Goal: Task Accomplishment & Management: Manage account settings

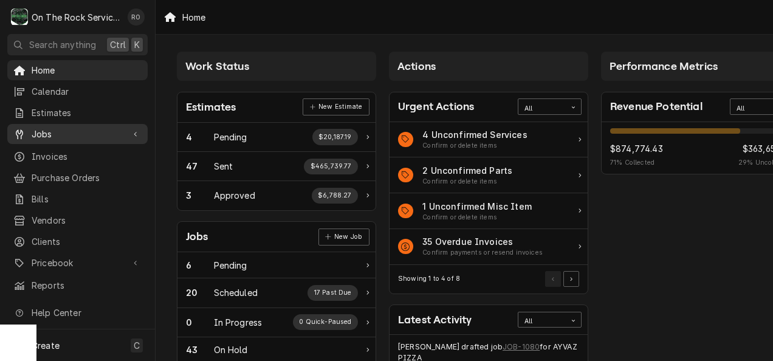
click at [83, 131] on span "Jobs" at bounding box center [78, 134] width 92 height 13
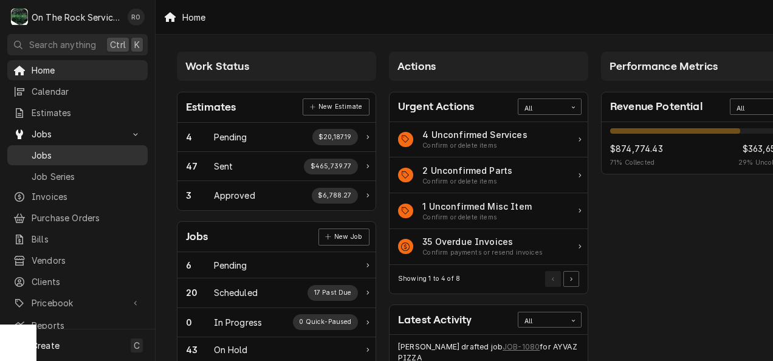
click at [81, 156] on span "Jobs" at bounding box center [87, 155] width 110 height 13
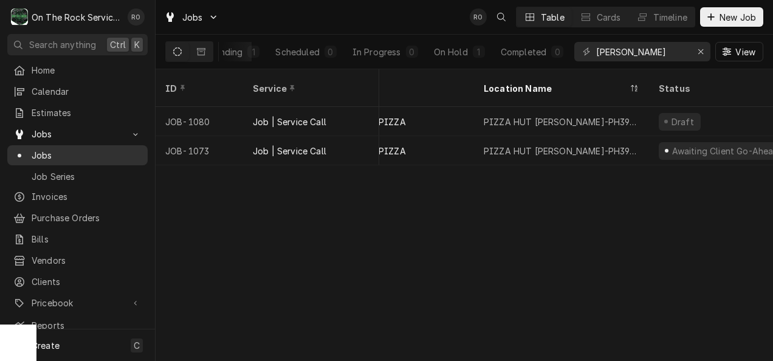
scroll to position [0, 42]
click at [75, 113] on span "Estimates" at bounding box center [87, 112] width 110 height 13
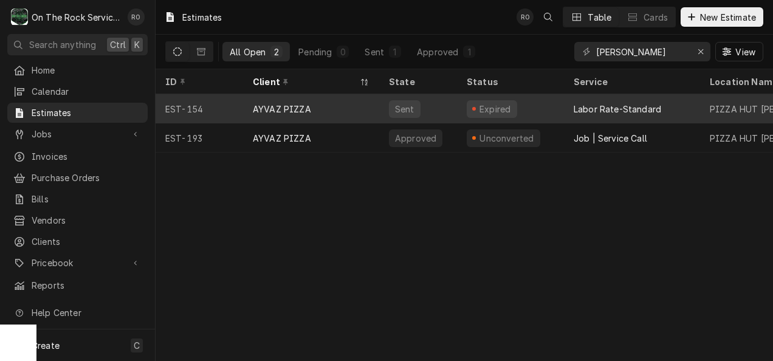
click at [349, 105] on div "AYVAZ PIZZA" at bounding box center [311, 108] width 136 height 29
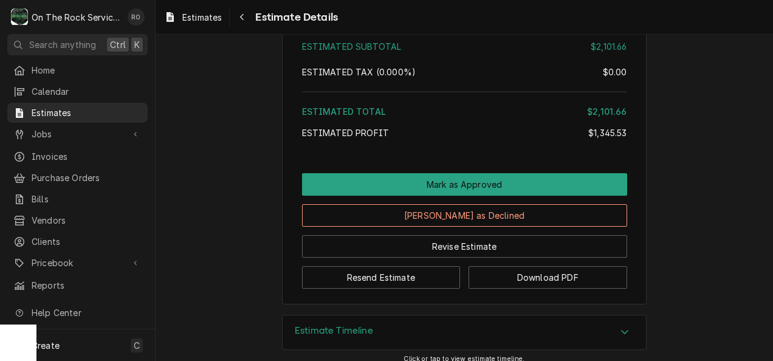
scroll to position [3516, 0]
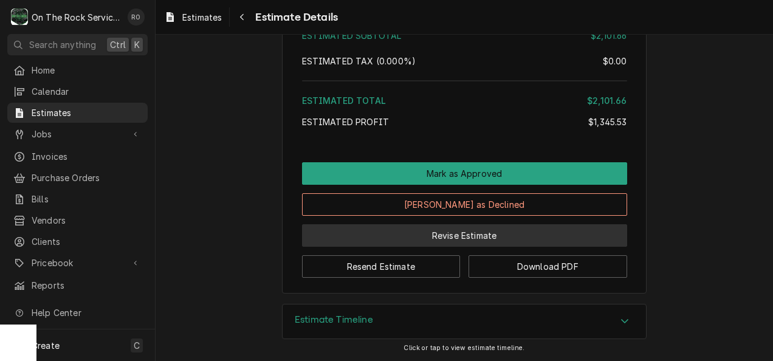
click at [507, 239] on button "Revise Estimate" at bounding box center [464, 235] width 325 height 22
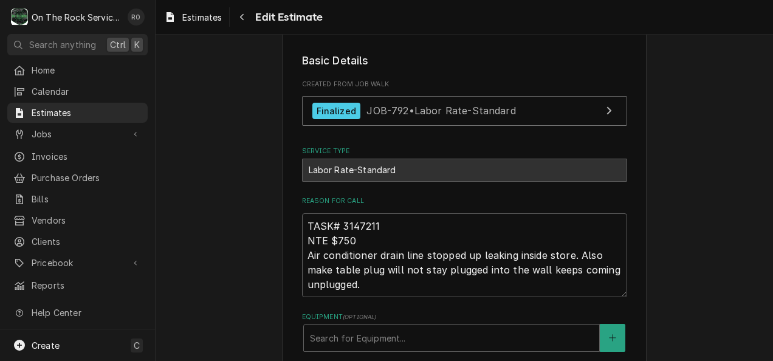
scroll to position [230, 0]
drag, startPoint x: 338, startPoint y: 224, endPoint x: 376, endPoint y: 224, distance: 37.7
click at [376, 224] on textarea "TASK# 3147211 NTE $750 Air conditioner drain line stopped up leaking inside sto…" at bounding box center [464, 254] width 325 height 84
type textarea "x"
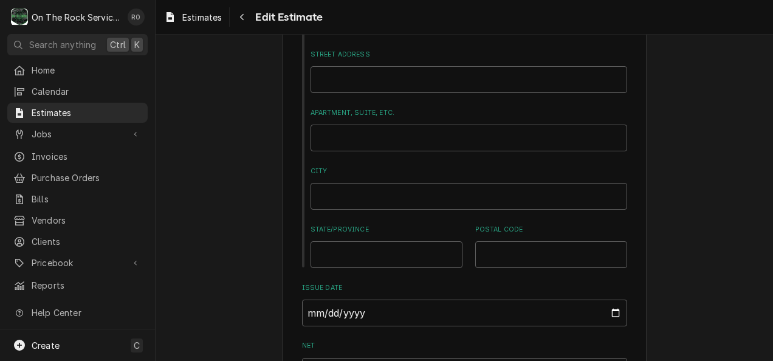
scroll to position [715, 0]
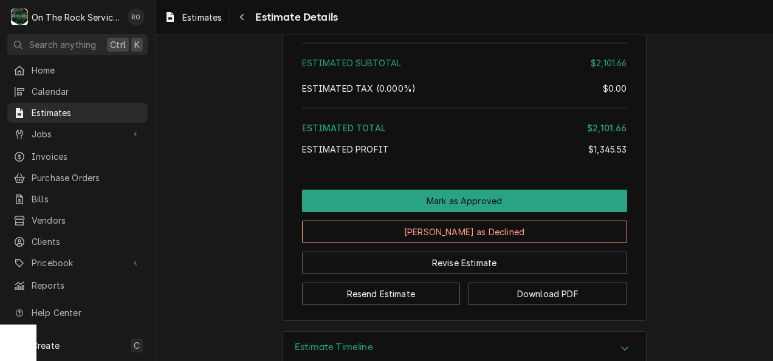
scroll to position [3516, 0]
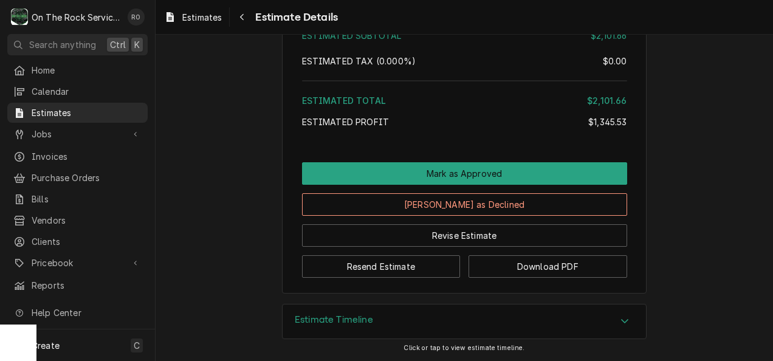
click at [496, 221] on div "Revise Estimate" at bounding box center [464, 231] width 325 height 31
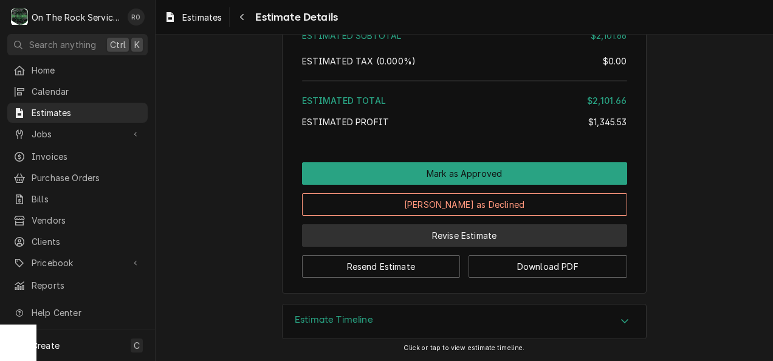
click at [496, 228] on button "Revise Estimate" at bounding box center [464, 235] width 325 height 22
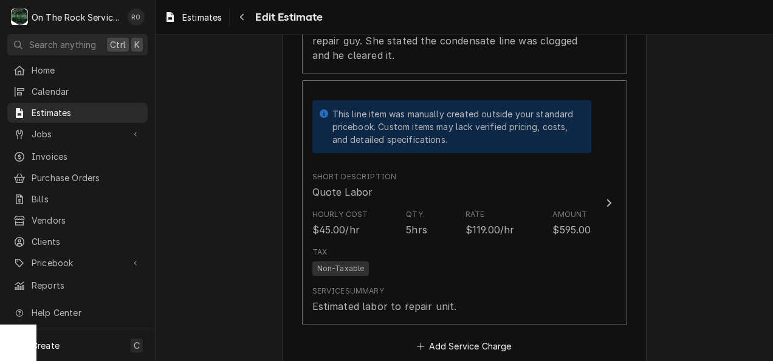
scroll to position [1643, 0]
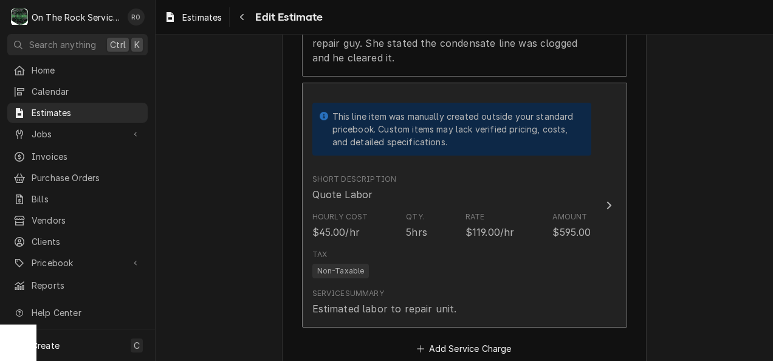
click at [473, 244] on div "Tax Non-Taxable" at bounding box center [451, 263] width 279 height 39
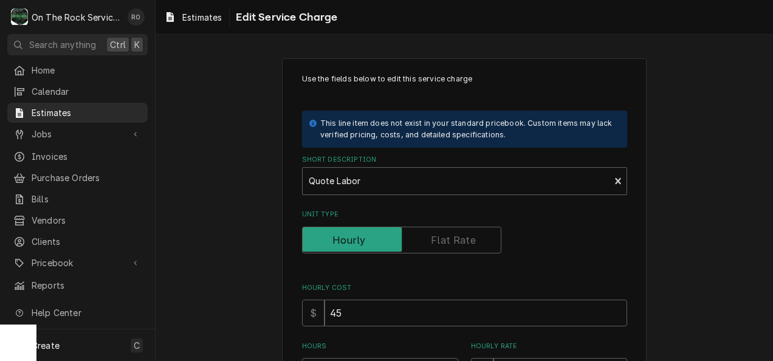
scroll to position [274, 0]
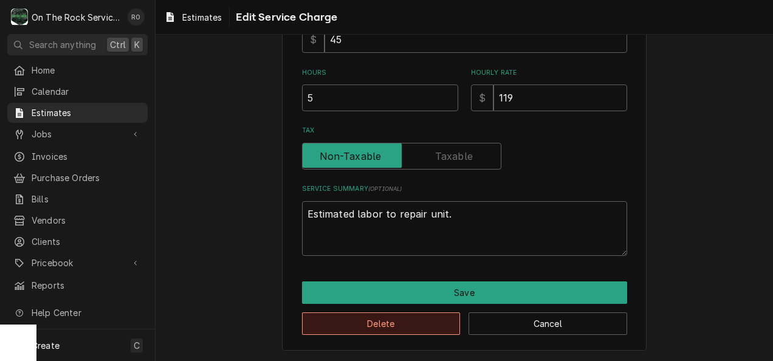
click at [418, 322] on button "Delete" at bounding box center [381, 323] width 159 height 22
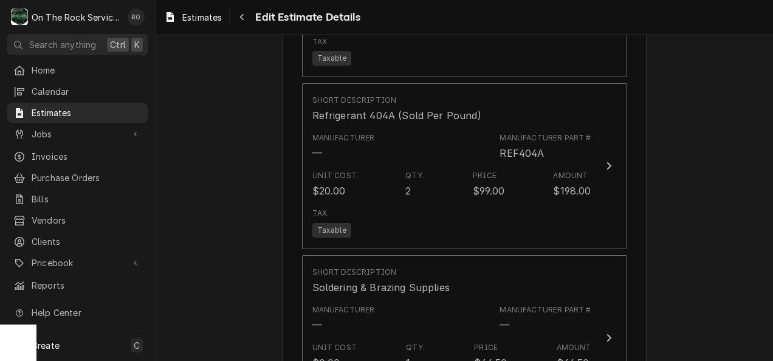
scroll to position [1864, 0]
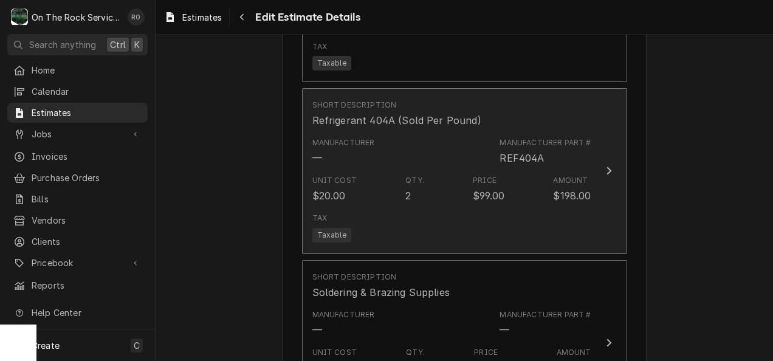
click at [448, 174] on div "Unit Cost $20.00 Qty. 2 Price $99.00 Amount $198.00" at bounding box center [451, 189] width 279 height 38
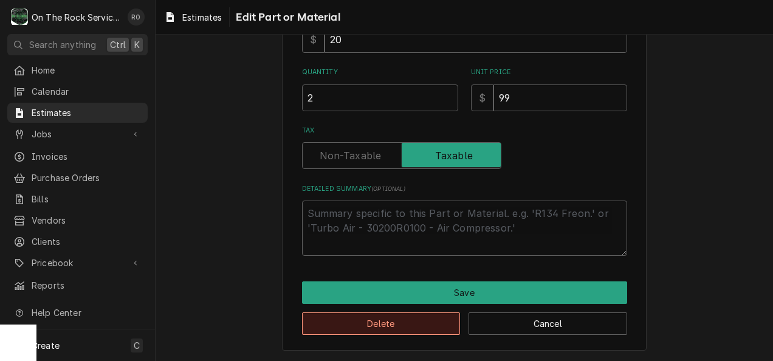
click at [383, 323] on button "Delete" at bounding box center [381, 323] width 159 height 22
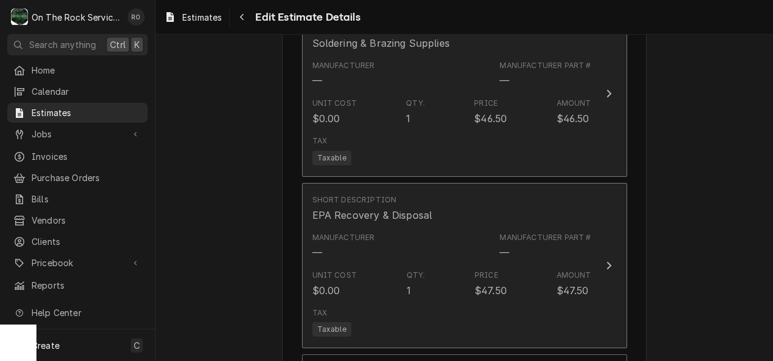
click at [541, 232] on div "Manufacturer Part #" at bounding box center [544, 237] width 91 height 11
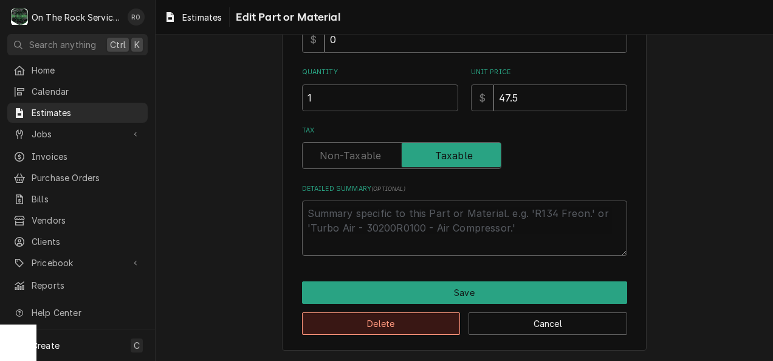
click at [399, 329] on button "Delete" at bounding box center [381, 323] width 159 height 22
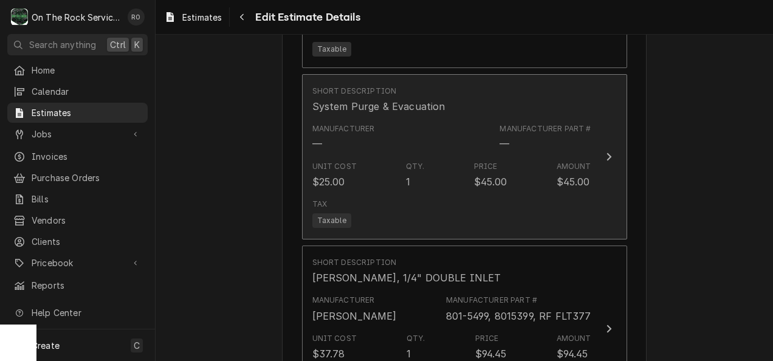
click at [411, 194] on div "Tax Taxable" at bounding box center [451, 213] width 279 height 39
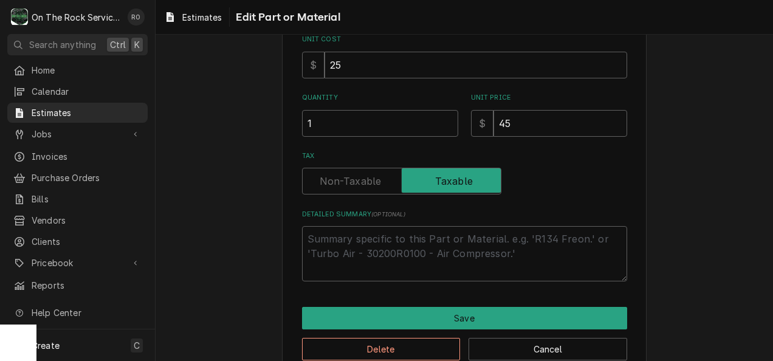
scroll to position [210, 0]
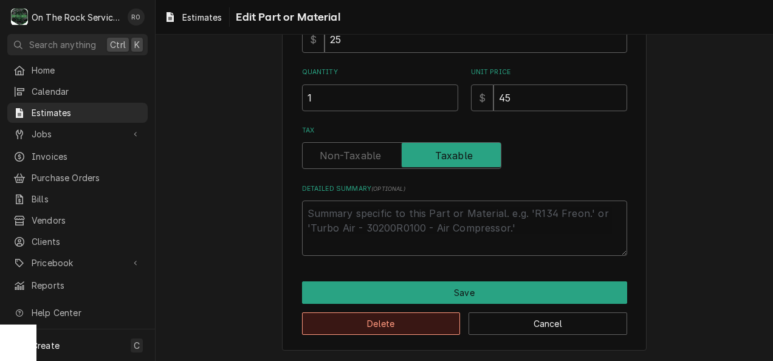
click at [419, 319] on button "Delete" at bounding box center [381, 323] width 159 height 22
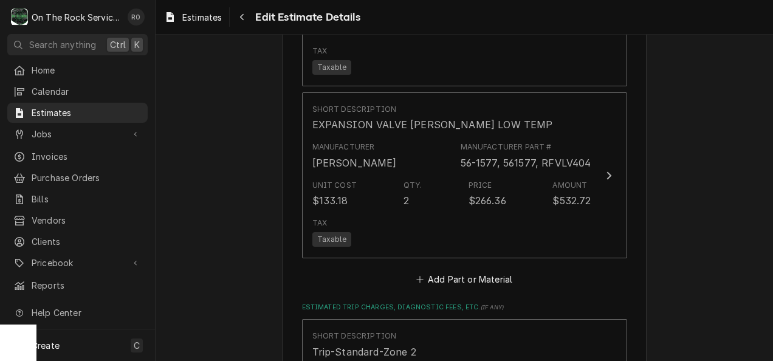
scroll to position [2205, 0]
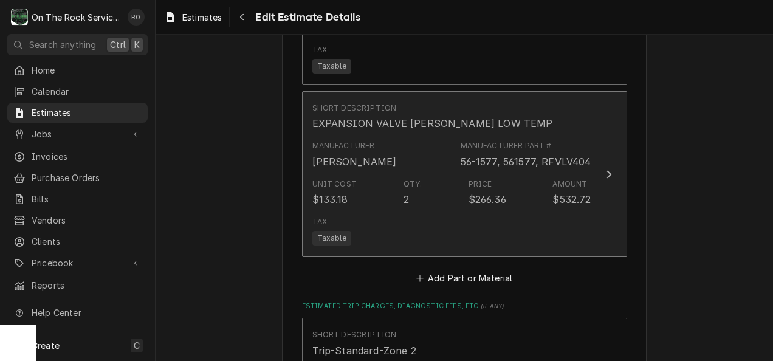
click at [416, 211] on div "Tax Taxable" at bounding box center [451, 230] width 279 height 39
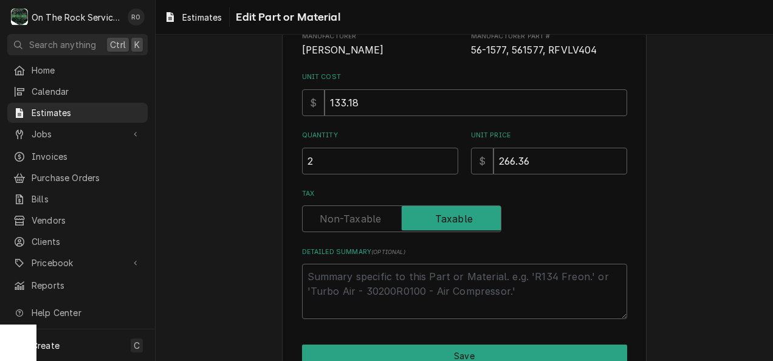
scroll to position [210, 0]
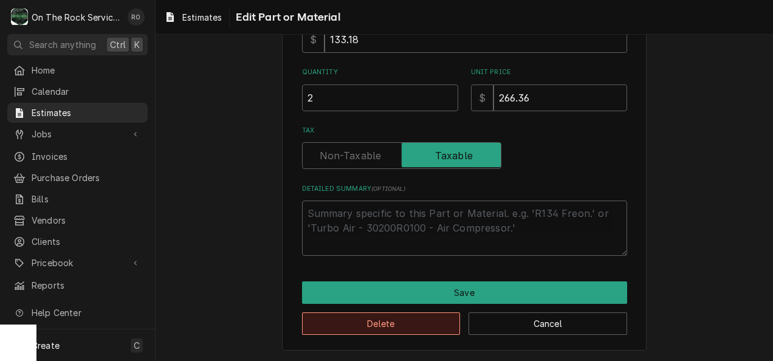
click at [422, 328] on button "Delete" at bounding box center [381, 323] width 159 height 22
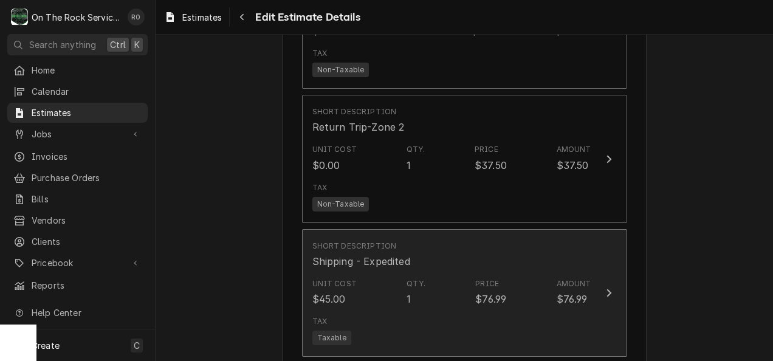
click at [422, 313] on div "Tax Taxable" at bounding box center [451, 330] width 279 height 39
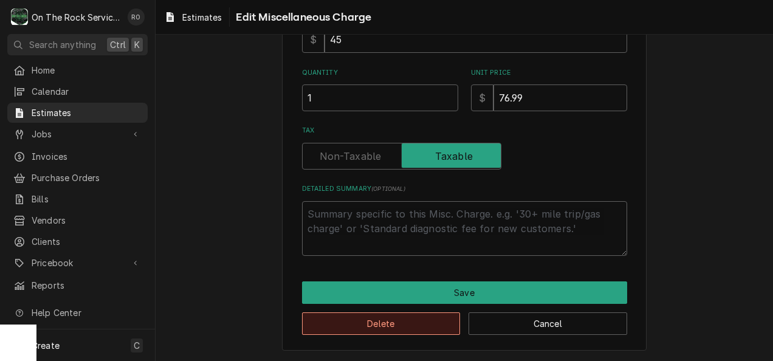
click at [412, 321] on button "Delete" at bounding box center [381, 323] width 159 height 22
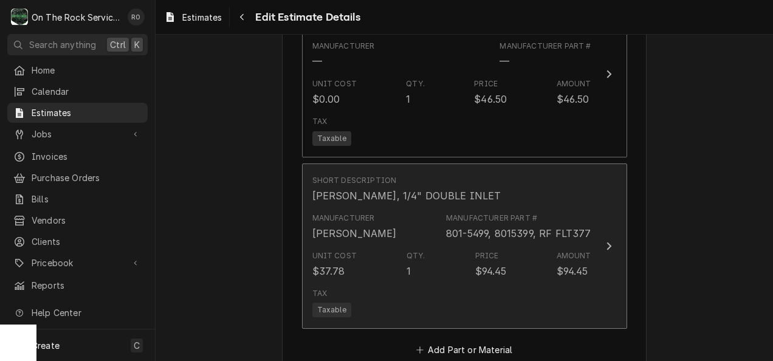
click at [408, 290] on div "Tax Taxable" at bounding box center [451, 302] width 279 height 39
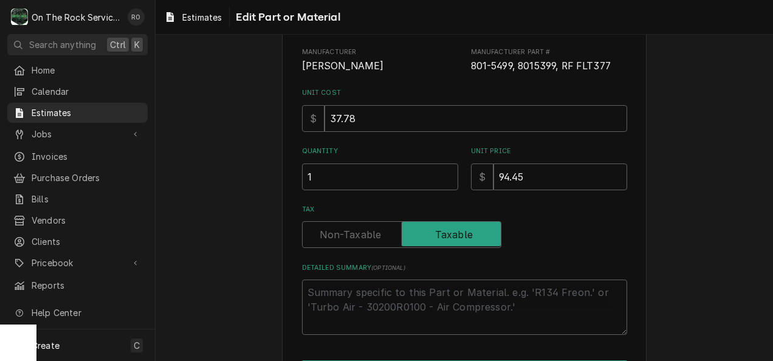
scroll to position [210, 0]
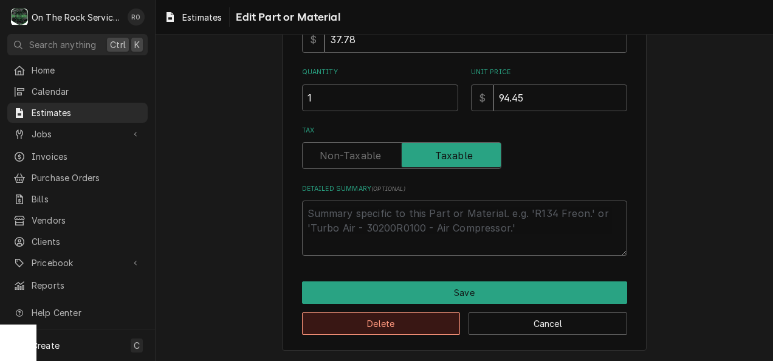
click at [400, 331] on button "Delete" at bounding box center [381, 323] width 159 height 22
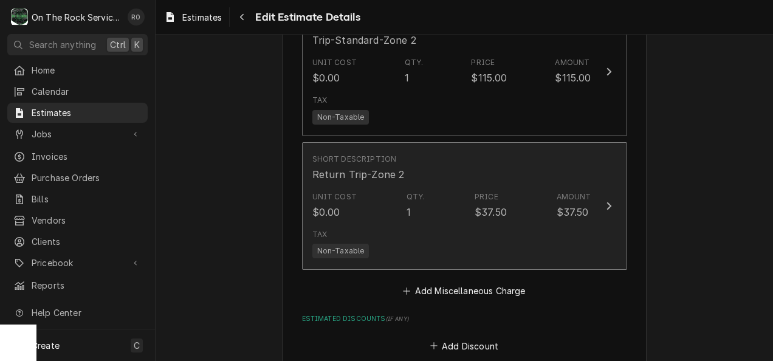
click at [384, 237] on div "Tax Non-Taxable" at bounding box center [451, 243] width 279 height 39
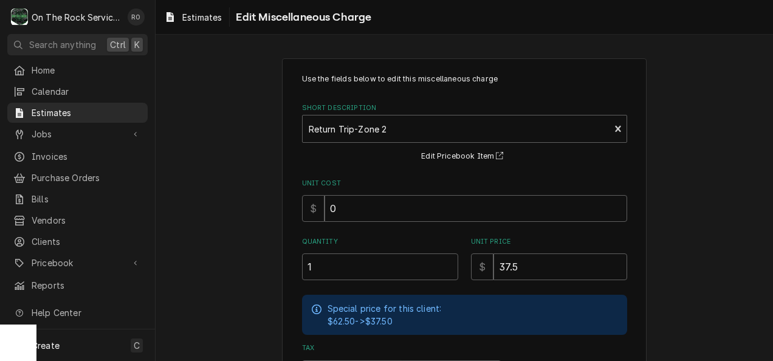
scroll to position [217, 0]
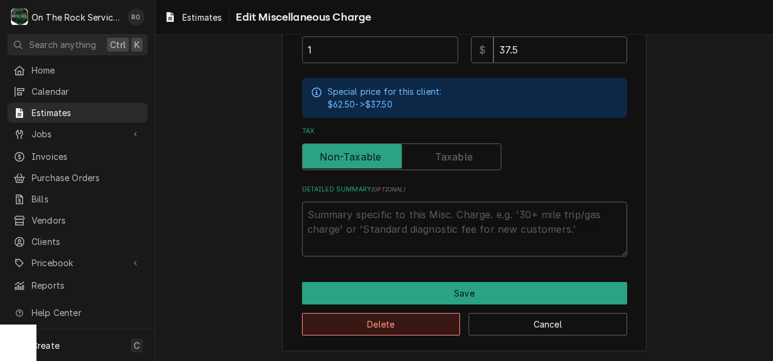
click at [383, 331] on button "Delete" at bounding box center [381, 324] width 159 height 22
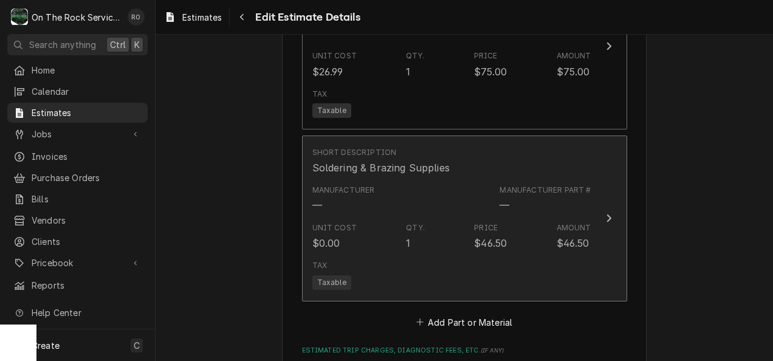
click at [453, 218] on div "Unit Cost $0.00 Qty. 1 Price $46.50 Amount $46.50" at bounding box center [451, 237] width 279 height 38
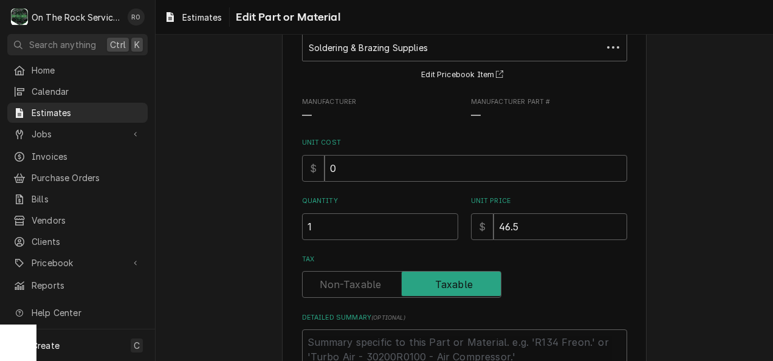
scroll to position [210, 0]
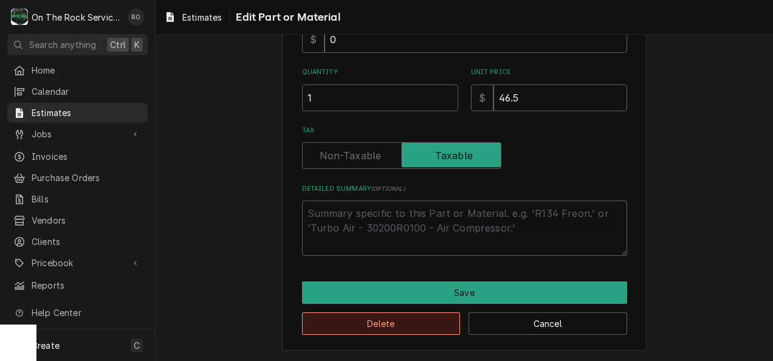
click at [405, 327] on button "Delete" at bounding box center [381, 323] width 159 height 22
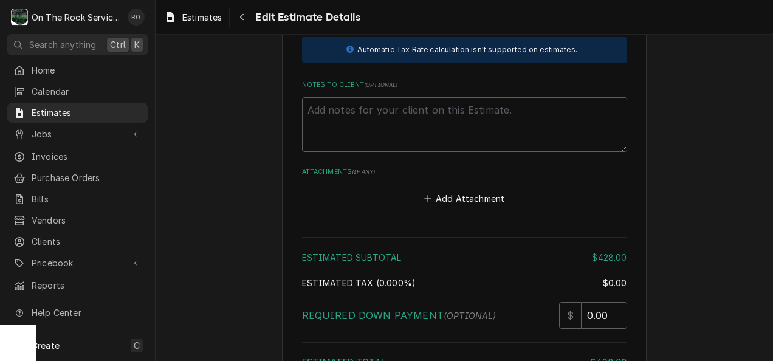
scroll to position [2476, 0]
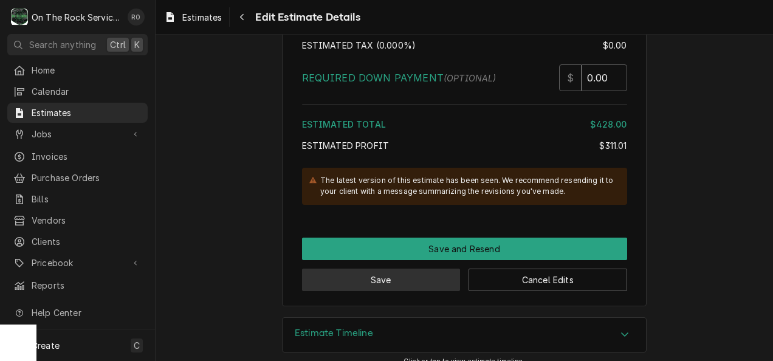
click at [401, 270] on button "Save" at bounding box center [381, 280] width 159 height 22
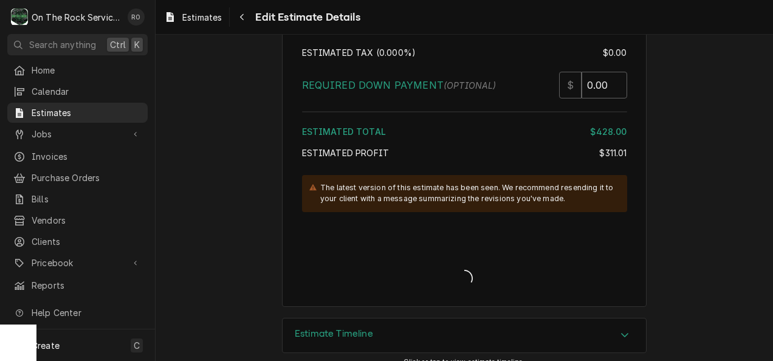
type textarea "x"
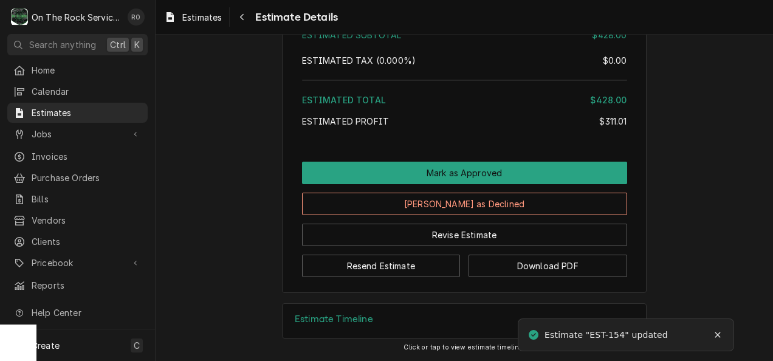
scroll to position [2144, 0]
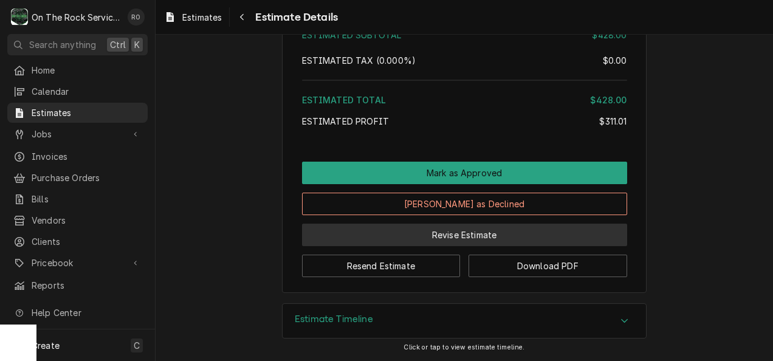
click at [380, 244] on button "Revise Estimate" at bounding box center [464, 235] width 325 height 22
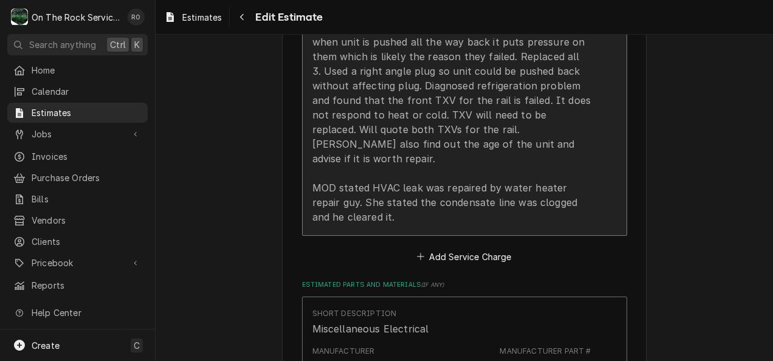
click at [492, 184] on div "[DATE] Rich provided parts labor and service. Found receptacle, plug and recept…" at bounding box center [451, 114] width 279 height 219
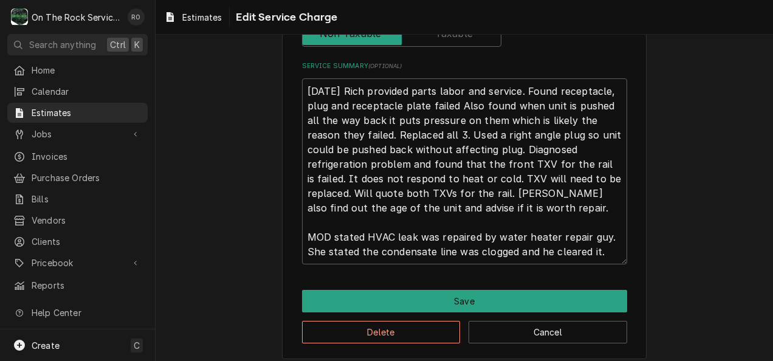
scroll to position [405, 0]
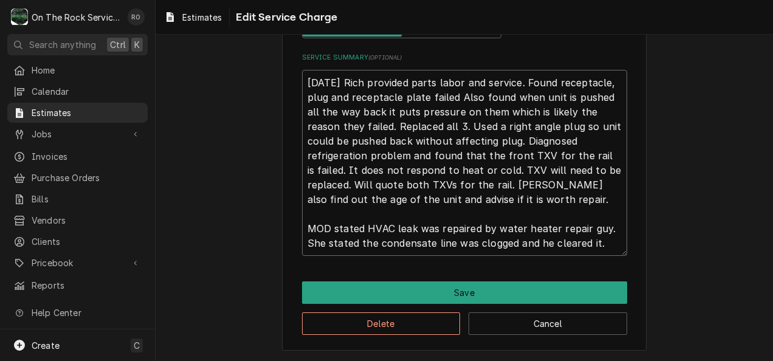
click at [488, 197] on textarea "6/28/25 Rich provided parts labor and service. Found receptacle, plug and recep…" at bounding box center [464, 163] width 325 height 187
type textarea "x"
type textarea "6/28/25 Rich provided parts labor and service. Found receptacle, plug and recep…"
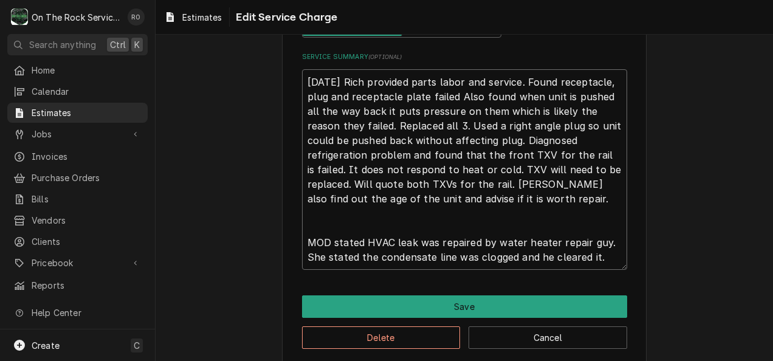
type textarea "x"
type textarea "6/28/25 Rich provided parts labor and service. Found receptacle, plug and recep…"
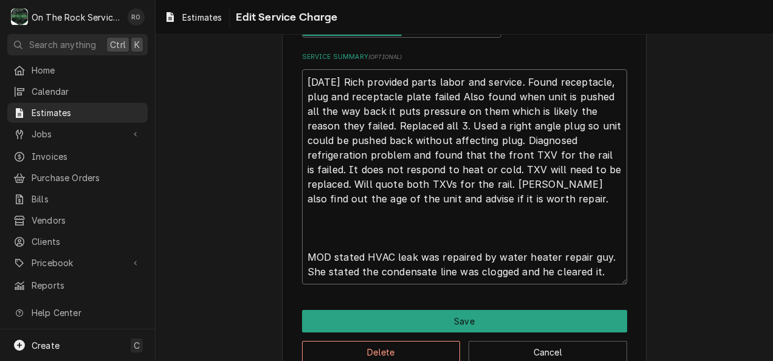
type textarea "x"
type textarea "6/28/25 Rich provided parts labor and service. Found receptacle, plug and recep…"
type textarea "x"
type textarea "6/28/25 Rich provided parts labor and service. Found receptacle, plug and recep…"
type textarea "x"
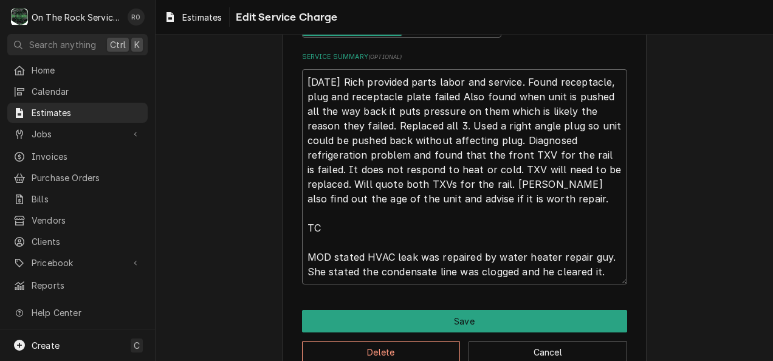
type textarea "6/28/25 Rich provided parts labor and service. Found receptacle, plug and recep…"
type textarea "x"
type textarea "6/28/25 Rich provided parts labor and service. Found receptacle, plug and recep…"
type textarea "x"
type textarea "6/28/25 Rich provided parts labor and service. Found receptacle, plug and recep…"
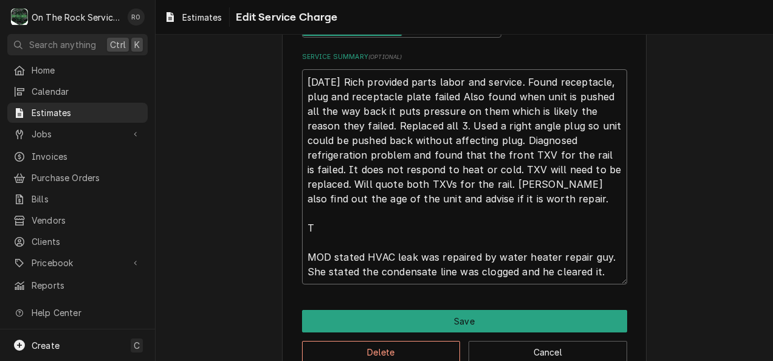
type textarea "x"
type textarea "6/28/25 Rich provided parts labor and service. Found receptacle, plug and recep…"
type textarea "x"
type textarea "6/28/25 Rich provided parts labor and service. Found receptacle, plug and recep…"
type textarea "x"
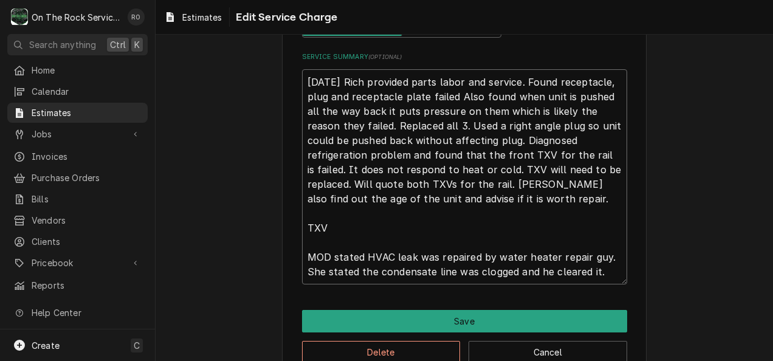
type textarea "6/28/25 Rich provided parts labor and service. Found receptacle, plug and recep…"
type textarea "x"
type textarea "6/28/25 Rich provided parts labor and service. Found receptacle, plug and recep…"
type textarea "x"
type textarea "6/28/25 Rich provided parts labor and service. Found receptacle, plug and recep…"
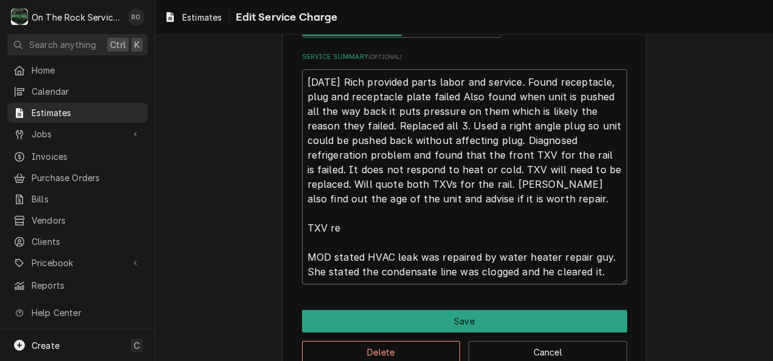
type textarea "x"
type textarea "6/28/25 Rich provided parts labor and service. Found receptacle, plug and recep…"
type textarea "x"
type textarea "6/28/25 Rich provided parts labor and service. Found receptacle, plug and recep…"
type textarea "x"
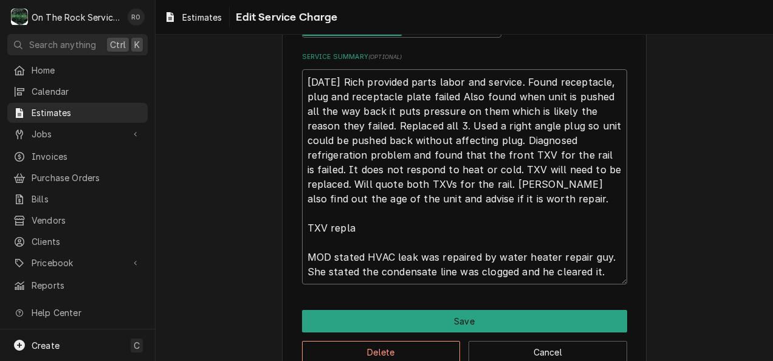
type textarea "6/28/25 Rich provided parts labor and service. Found receptacle, plug and recep…"
type textarea "x"
type textarea "6/28/25 Rich provided parts labor and service. Found receptacle, plug and recep…"
type textarea "x"
type textarea "6/28/25 Rich provided parts labor and service. Found receptacle, plug and recep…"
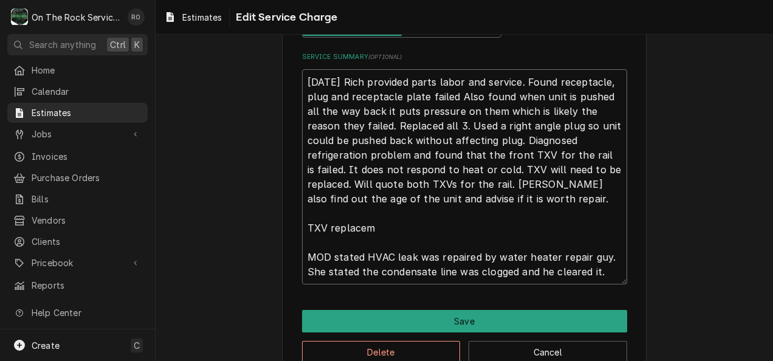
type textarea "x"
type textarea "6/28/25 Rich provided parts labor and service. Found receptacle, plug and recep…"
type textarea "x"
type textarea "6/28/25 Rich provided parts labor and service. Found receptacle, plug and recep…"
type textarea "x"
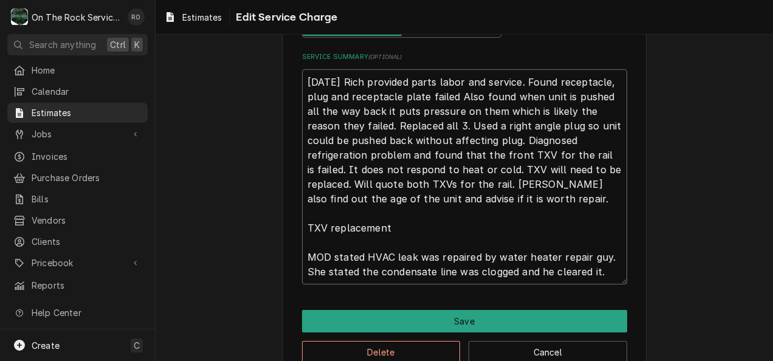
type textarea "6/28/25 Rich provided parts labor and service. Found receptacle, plug and recep…"
type textarea "x"
type textarea "6/28/25 Rich provided parts labor and service. Found receptacle, plug and recep…"
type textarea "x"
type textarea "6/28/25 Rich provided parts labor and service. Found receptacle, plug and recep…"
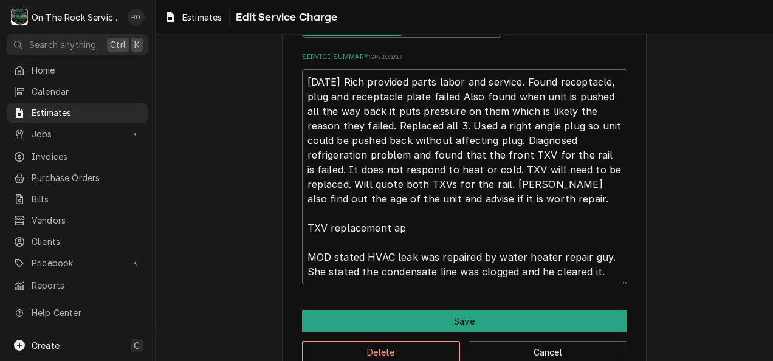
type textarea "x"
type textarea "6/28/25 Rich provided parts labor and service. Found receptacle, plug and recep…"
type textarea "x"
type textarea "6/28/25 Rich provided parts labor and service. Found receptacle, plug and recep…"
type textarea "x"
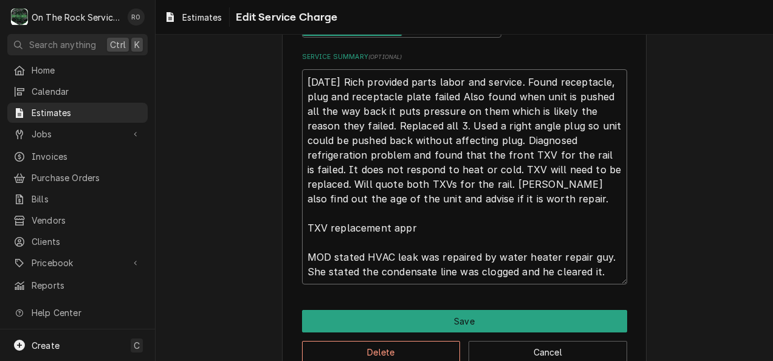
type textarea "6/28/25 Rich provided parts labor and service. Found receptacle, plug and recep…"
type textarea "x"
type textarea "6/28/25 Rich provided parts labor and service. Found receptacle, plug and recep…"
type textarea "x"
type textarea "6/28/25 Rich provided parts labor and service. Found receptacle, plug and recep…"
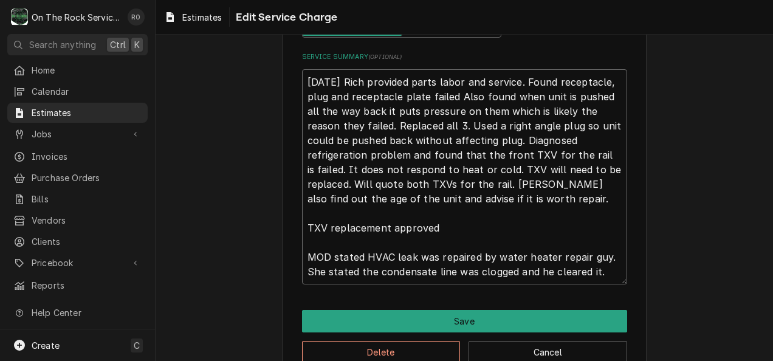
type textarea "x"
type textarea "6/28/25 Rich provided parts labor and service. Found receptacle, plug and recep…"
type textarea "x"
type textarea "6/28/25 Rich provided parts labor and service. Found receptacle, plug and recep…"
type textarea "x"
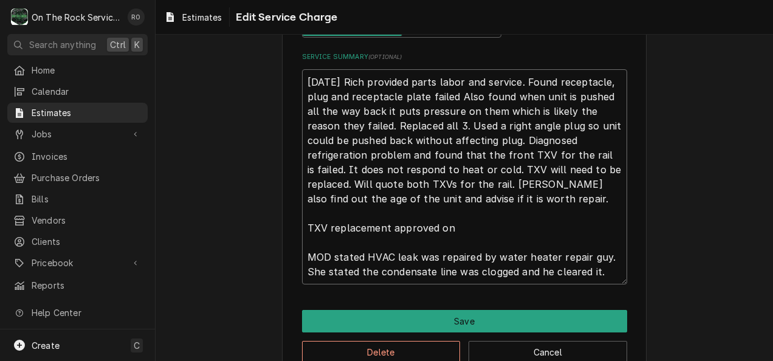
type textarea "6/28/25 Rich provided parts labor and service. Found receptacle, plug and recep…"
type textarea "x"
type textarea "6/28/25 Rich provided parts labor and service. Found receptacle, plug and recep…"
type textarea "x"
type textarea "6/28/25 Rich provided parts labor and service. Found receptacle, plug and recep…"
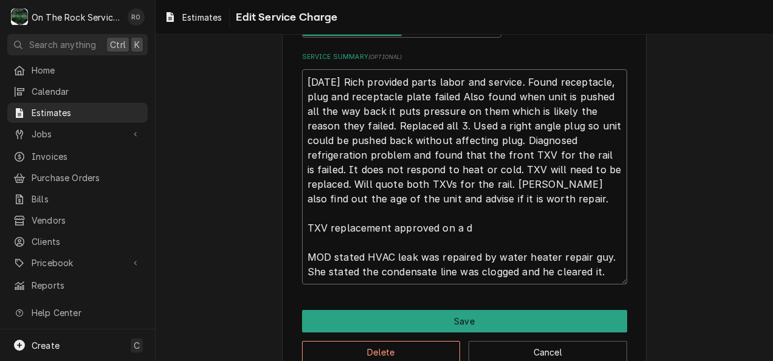
type textarea "x"
type textarea "6/28/25 Rich provided parts labor and service. Found receptacle, plug and recep…"
type textarea "x"
type textarea "6/28/25 Rich provided parts labor and service. Found receptacle, plug and recep…"
type textarea "x"
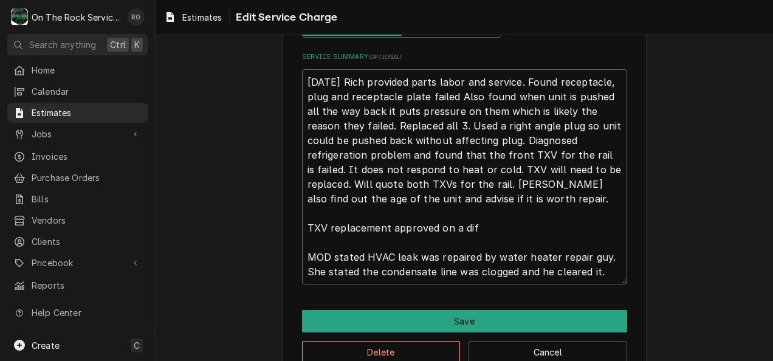
type textarea "6/28/25 Rich provided parts labor and service. Found receptacle, plug and recep…"
type textarea "x"
type textarea "6/28/25 Rich provided parts labor and service. Found receptacle, plug and recep…"
type textarea "x"
type textarea "6/28/25 Rich provided parts labor and service. Found receptacle, plug and recep…"
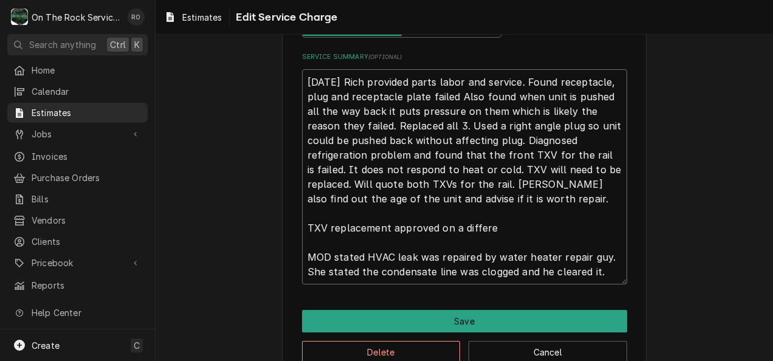
type textarea "x"
type textarea "6/28/25 Rich provided parts labor and service. Found receptacle, plug and recep…"
type textarea "x"
type textarea "6/28/25 Rich provided parts labor and service. Found receptacle, plug and recep…"
type textarea "x"
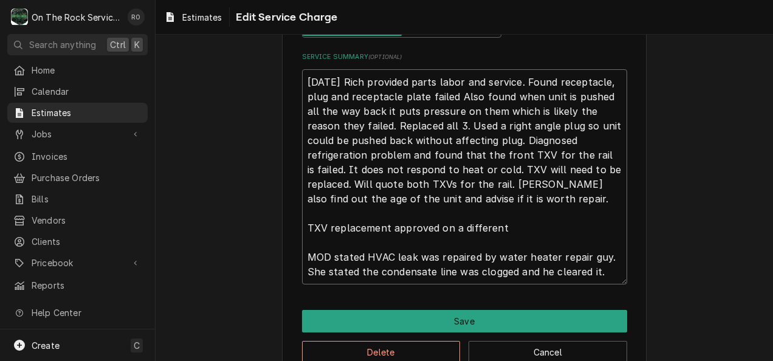
type textarea "6/28/25 Rich provided parts labor and service. Found receptacle, plug and recep…"
type textarea "x"
type textarea "6/28/25 Rich provided parts labor and service. Found receptacle, plug and recep…"
type textarea "x"
type textarea "6/28/25 Rich provided parts labor and service. Found receptacle, plug and recep…"
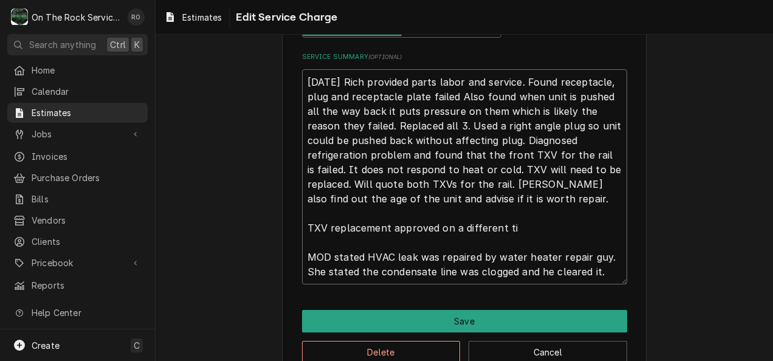
type textarea "x"
type textarea "6/28/25 Rich provided parts labor and service. Found receptacle, plug and recep…"
type textarea "x"
type textarea "6/28/25 Rich provided parts labor and service. Found receptacle, plug and recep…"
type textarea "x"
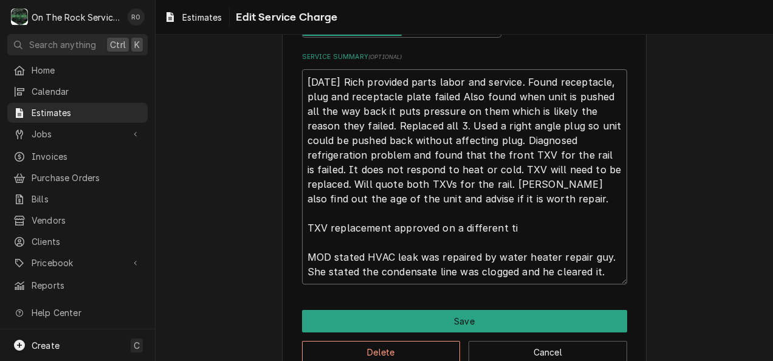
type textarea "6/28/25 Rich provided parts labor and service. Found receptacle, plug and recep…"
type textarea "x"
type textarea "6/28/25 Rich provided parts labor and service. Found receptacle, plug and recep…"
type textarea "x"
type textarea "6/28/25 Rich provided parts labor and service. Found receptacle, plug and recep…"
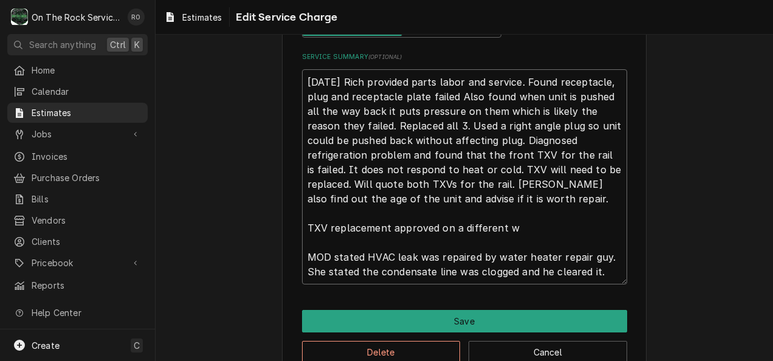
type textarea "x"
type textarea "6/28/25 Rich provided parts labor and service. Found receptacle, plug and recep…"
type textarea "x"
type textarea "6/28/25 Rich provided parts labor and service. Found receptacle, plug and recep…"
type textarea "x"
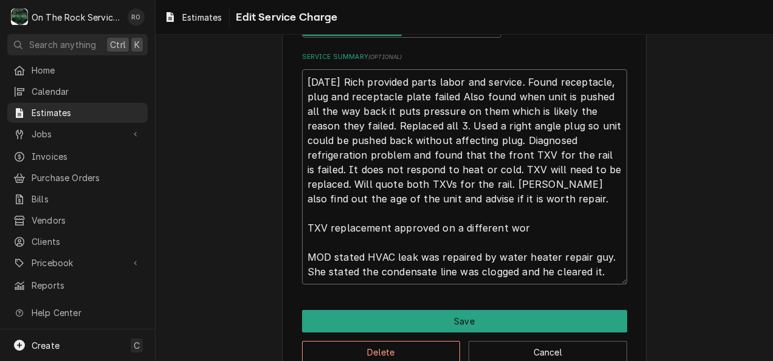
type textarea "6/28/25 Rich provided parts labor and service. Found receptacle, plug and recep…"
type textarea "x"
type textarea "6/28/25 Rich provided parts labor and service. Found receptacle, plug and recep…"
type textarea "x"
type textarea "6/28/25 Rich provided parts labor and service. Found receptacle, plug and recep…"
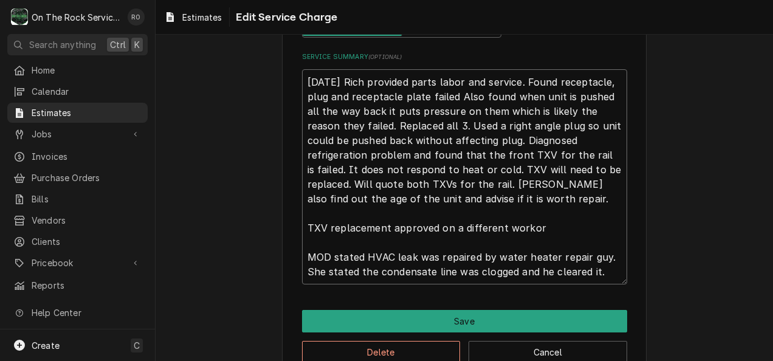
type textarea "x"
type textarea "6/28/25 Rich provided parts labor and service. Found receptacle, plug and recep…"
type textarea "x"
type textarea "6/28/25 Rich provided parts labor and service. Found receptacle, plug and recep…"
type textarea "x"
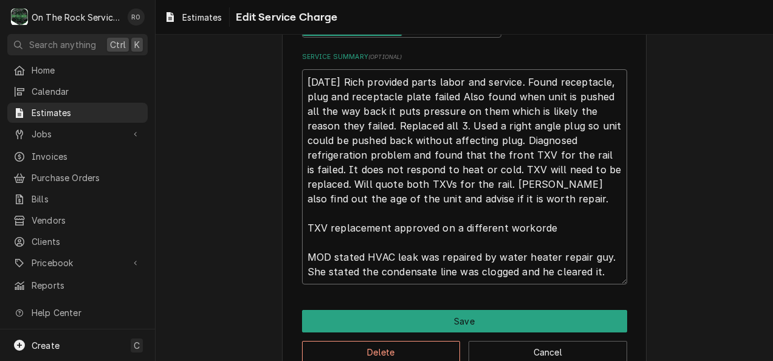
type textarea "6/28/25 Rich provided parts labor and service. Found receptacle, plug and recep…"
type textarea "x"
type textarea "6/28/25 Rich provided parts labor and service. Found receptacle, plug and recep…"
type textarea "x"
type textarea "6/28/25 Rich provided parts labor and service. Found receptacle, plug and recep…"
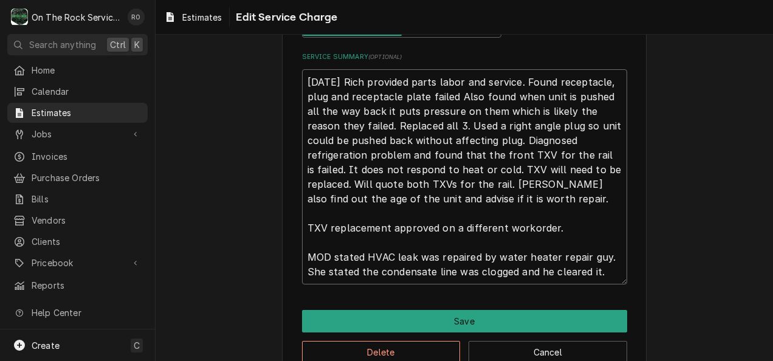
type textarea "x"
type textarea "6/28/25 Rich provided parts labor and service. Found receptacle, plug and recep…"
type textarea "x"
type textarea "6/28/25 Rich provided parts labor and service. Found receptacle, plug and recep…"
type textarea "x"
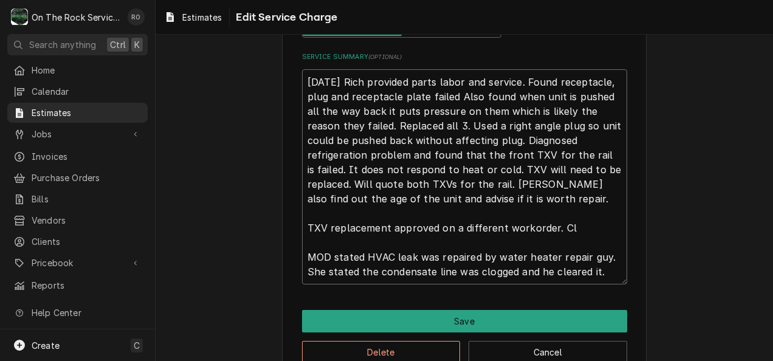
type textarea "6/28/25 Rich provided parts labor and service. Found receptacle, plug and recep…"
type textarea "x"
type textarea "6/28/25 Rich provided parts labor and service. Found receptacle, plug and recep…"
type textarea "x"
type textarea "6/28/25 Rich provided parts labor and service. Found receptacle, plug and recep…"
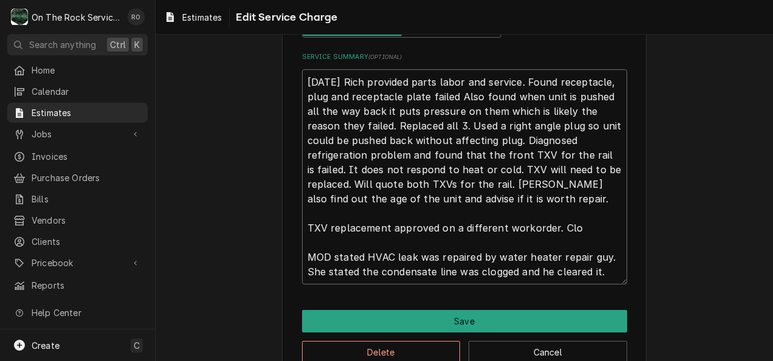
type textarea "x"
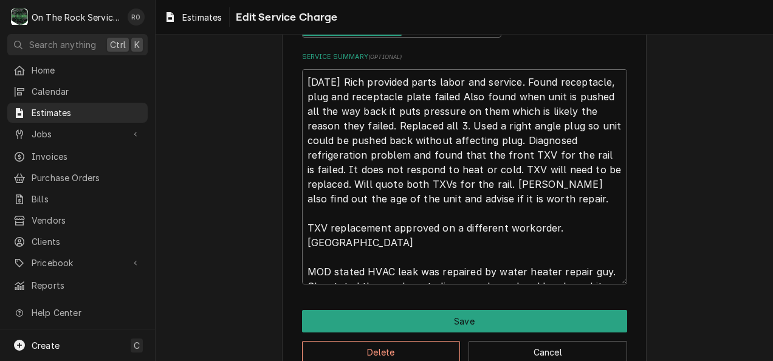
type textarea "6/28/25 Rich provided parts labor and service. Found receptacle, plug and recep…"
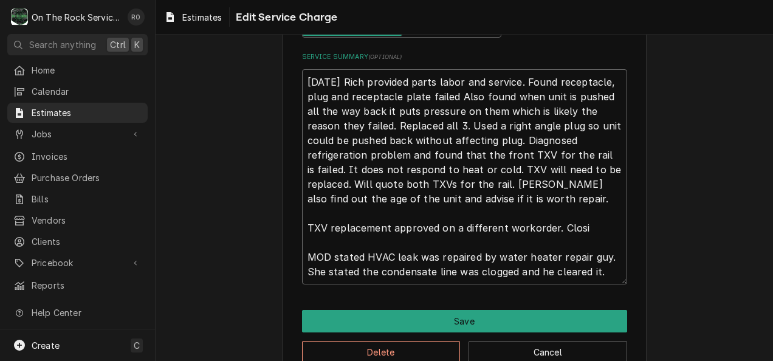
type textarea "x"
type textarea "6/28/25 Rich provided parts labor and service. Found receptacle, plug and recep…"
type textarea "x"
type textarea "6/28/25 Rich provided parts labor and service. Found receptacle, plug and recep…"
type textarea "x"
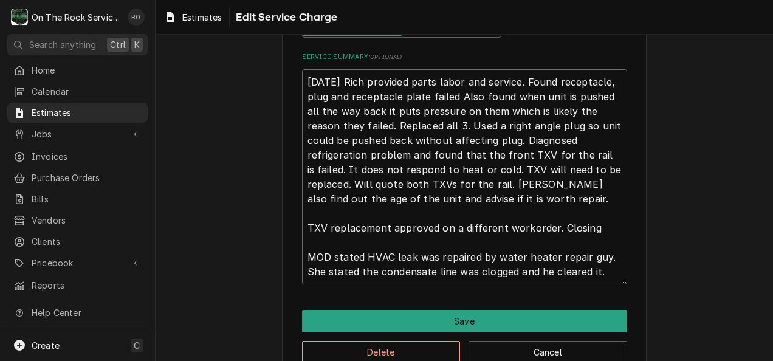
type textarea "6/28/25 Rich provided parts labor and service. Found receptacle, plug and recep…"
type textarea "x"
type textarea "6/28/25 Rich provided parts labor and service. Found receptacle, plug and recep…"
type textarea "x"
type textarea "6/28/25 Rich provided parts labor and service. Found receptacle, plug and recep…"
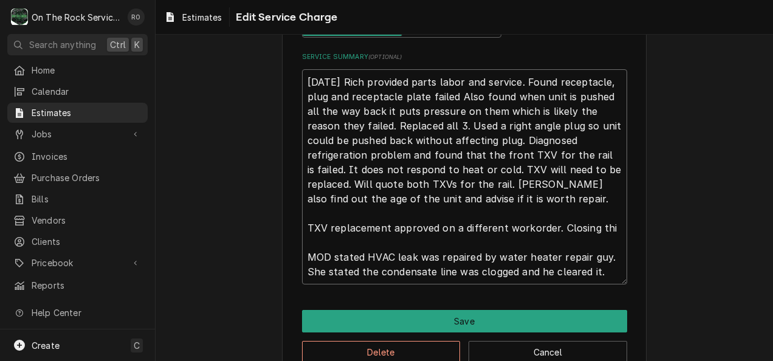
type textarea "x"
type textarea "6/28/25 Rich provided parts labor and service. Found receptacle, plug and recep…"
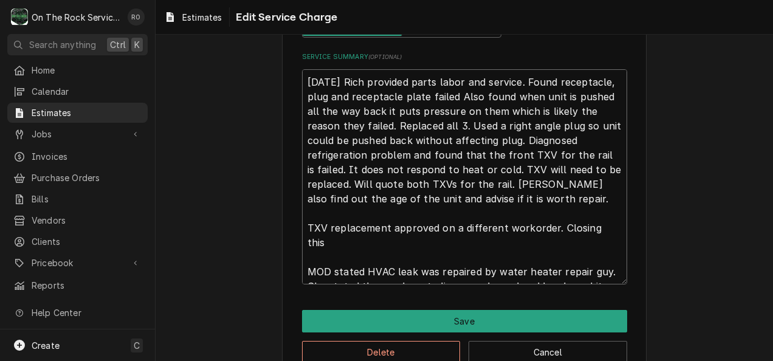
type textarea "x"
type textarea "6/28/25 Rich provided parts labor and service. Found receptacle, plug and recep…"
type textarea "x"
type textarea "6/28/25 Rich provided parts labor and service. Found receptacle, plug and recep…"
type textarea "x"
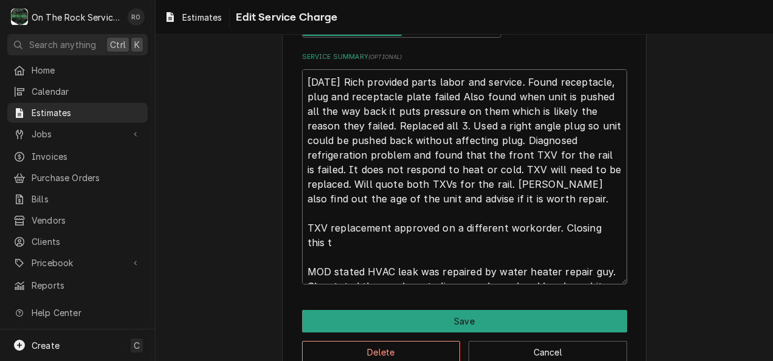
type textarea "6/28/25 Rich provided parts labor and service. Found receptacle, plug and recep…"
type textarea "x"
type textarea "6/28/25 Rich provided parts labor and service. Found receptacle, plug and recep…"
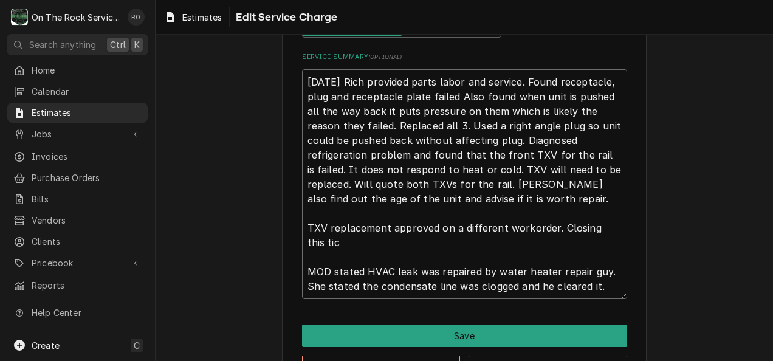
type textarea "x"
type textarea "6/28/25 Rich provided parts labor and service. Found receptacle, plug and recep…"
type textarea "x"
type textarea "6/28/25 Rich provided parts labor and service. Found receptacle, plug and recep…"
type textarea "x"
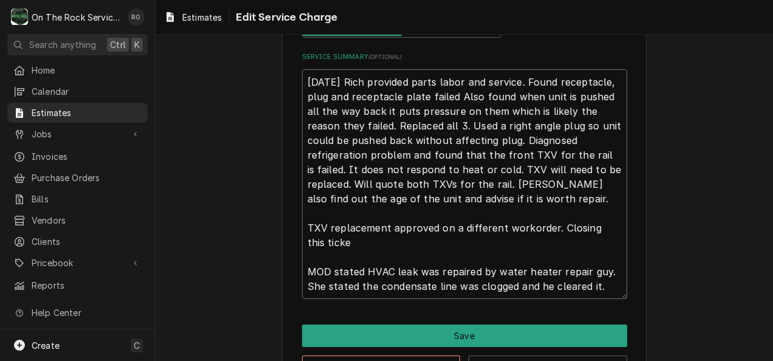
type textarea "6/28/25 Rich provided parts labor and service. Found receptacle, plug and recep…"
type textarea "x"
type textarea "6/28/25 Rich provided parts labor and service. Found receptacle, plug and recep…"
type textarea "x"
type textarea "6/28/25 Rich provided parts labor and service. Found receptacle, plug and recep…"
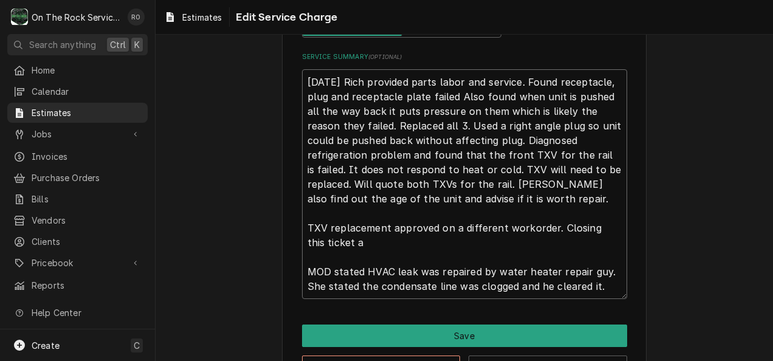
type textarea "x"
type textarea "6/28/25 Rich provided parts labor and service. Found receptacle, plug and recep…"
type textarea "x"
type textarea "6/28/25 Rich provided parts labor and service. Found receptacle, plug and recep…"
type textarea "x"
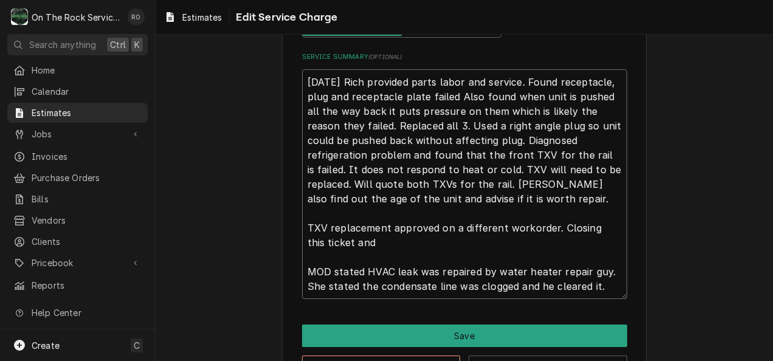
type textarea "6/28/25 Rich provided parts labor and service. Found receptacle, plug and recep…"
type textarea "x"
type textarea "6/28/25 Rich provided parts labor and service. Found receptacle, plug and recep…"
type textarea "x"
type textarea "6/28/25 Rich provided parts labor and service. Found receptacle, plug and recep…"
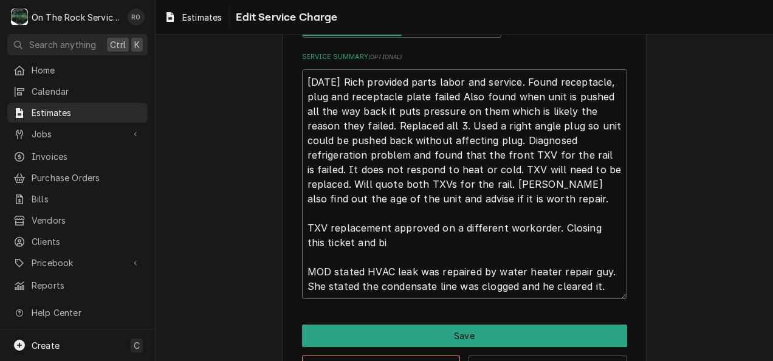
type textarea "x"
type textarea "6/28/25 Rich provided parts labor and service. Found receptacle, plug and recep…"
type textarea "x"
type textarea "6/28/25 Rich provided parts labor and service. Found receptacle, plug and recep…"
type textarea "x"
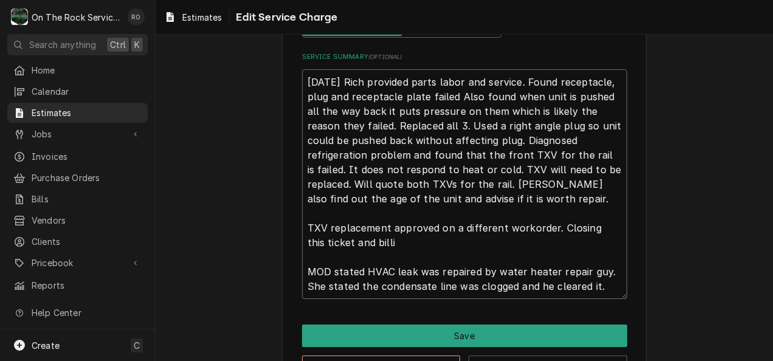
type textarea "6/28/25 Rich provided parts labor and service. Found receptacle, plug and recep…"
type textarea "x"
type textarea "6/28/25 Rich provided parts labor and service. Found receptacle, plug and recep…"
type textarea "x"
type textarea "6/28/25 Rich provided parts labor and service. Found receptacle, plug and recep…"
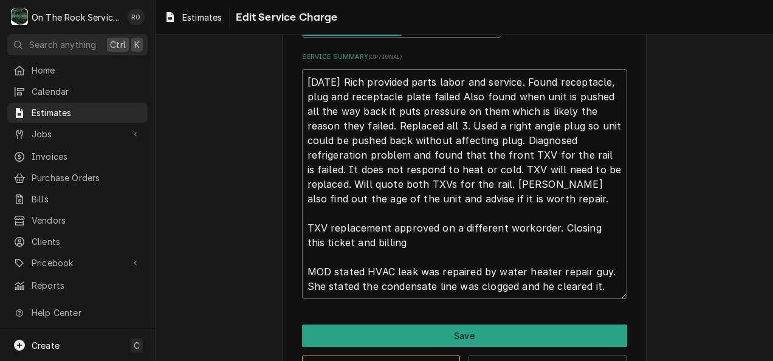
type textarea "x"
type textarea "6/28/25 Rich provided parts labor and service. Found receptacle, plug and recep…"
type textarea "x"
type textarea "6/28/25 Rich provided parts labor and service. Found receptacle, plug and recep…"
type textarea "x"
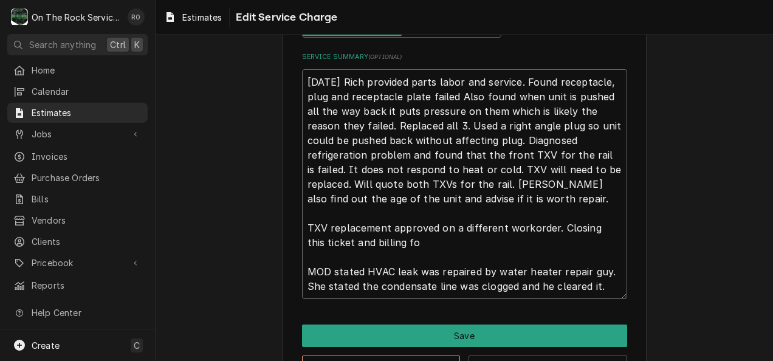
type textarea "6/28/25 Rich provided parts labor and service. Found receptacle, plug and recep…"
type textarea "x"
type textarea "6/28/25 Rich provided parts labor and service. Found receptacle, plug and recep…"
type textarea "x"
type textarea "6/28/25 Rich provided parts labor and service. Found receptacle, plug and recep…"
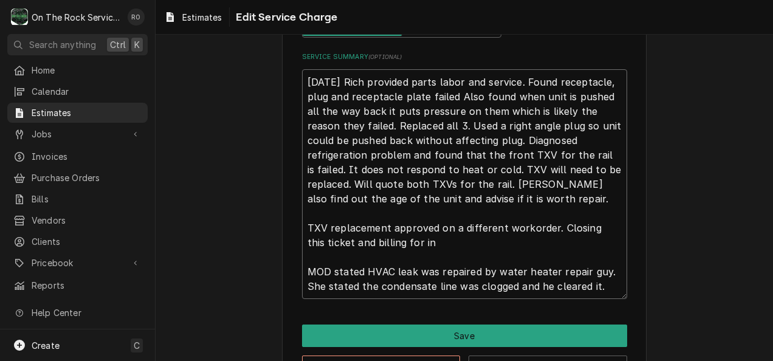
type textarea "x"
type textarea "6/28/25 Rich provided parts labor and service. Found receptacle, plug and recep…"
type textarea "x"
type textarea "6/28/25 Rich provided parts labor and service. Found receptacle, plug and recep…"
type textarea "x"
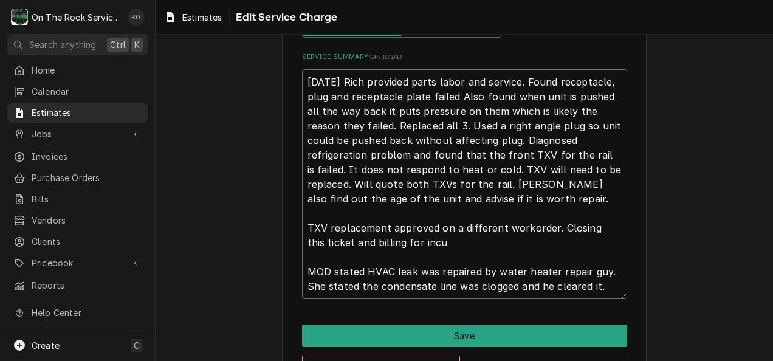
type textarea "6/28/25 Rich provided parts labor and service. Found receptacle, plug and recep…"
type textarea "x"
type textarea "6/28/25 Rich provided parts labor and service. Found receptacle, plug and recep…"
type textarea "x"
type textarea "6/28/25 Rich provided parts labor and service. Found receptacle, plug and recep…"
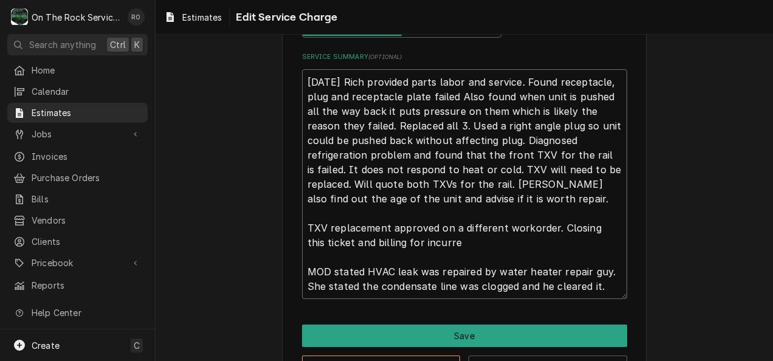
type textarea "x"
type textarea "6/28/25 Rich provided parts labor and service. Found receptacle, plug and recep…"
type textarea "x"
type textarea "6/28/25 Rich provided parts labor and service. Found receptacle, plug and recep…"
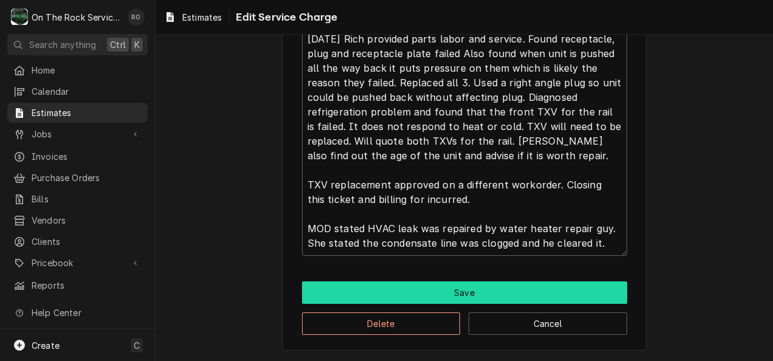
click at [504, 289] on button "Save" at bounding box center [464, 292] width 325 height 22
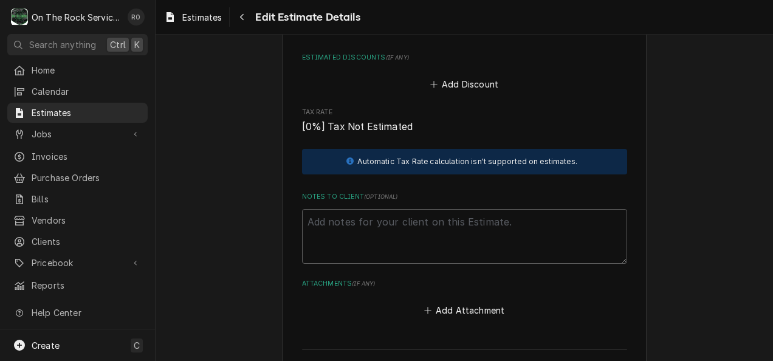
scroll to position [2437, 0]
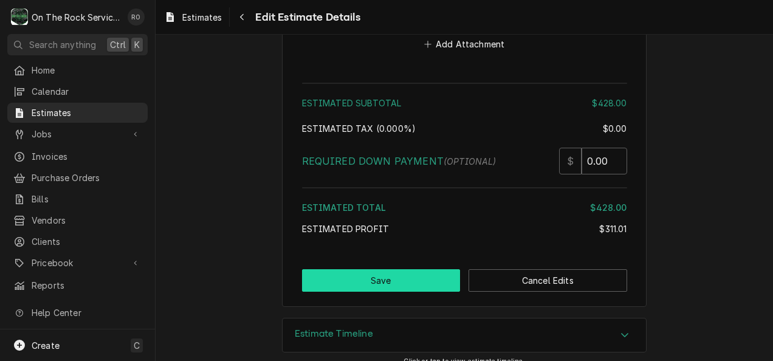
click at [385, 272] on button "Save" at bounding box center [381, 280] width 159 height 22
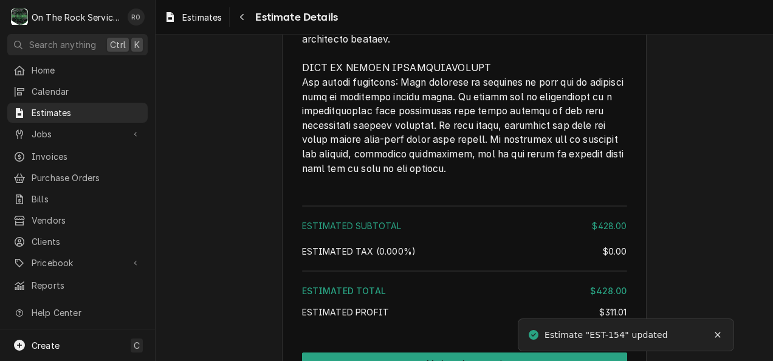
scroll to position [2182, 0]
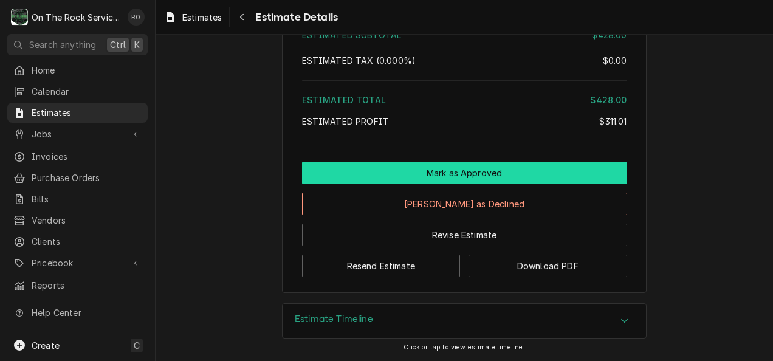
click at [523, 176] on button "Mark as Approved" at bounding box center [464, 173] width 325 height 22
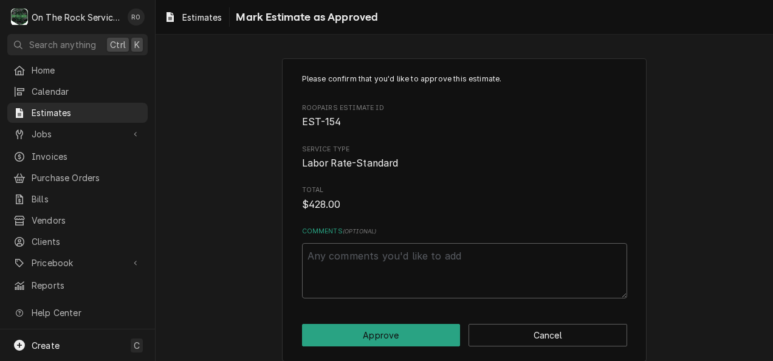
scroll to position [11, 0]
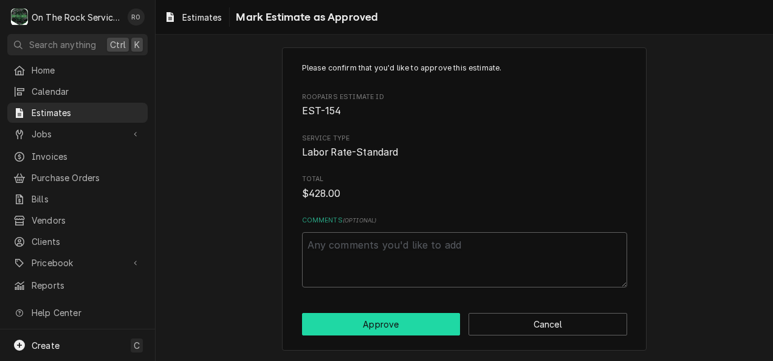
click at [416, 323] on button "Approve" at bounding box center [381, 324] width 159 height 22
type textarea "x"
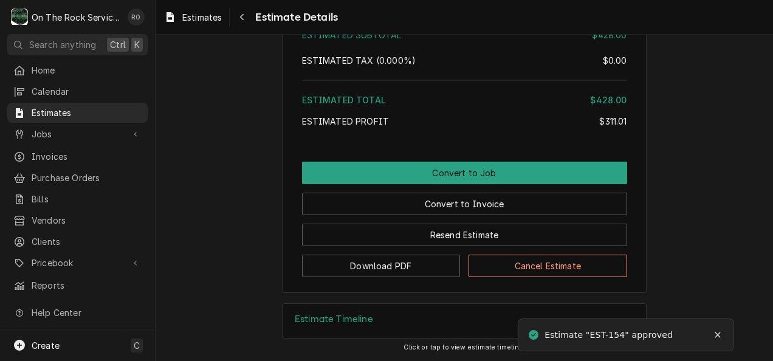
scroll to position [2182, 0]
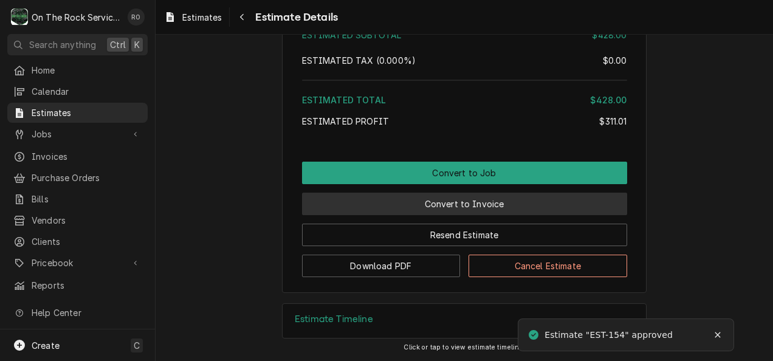
click at [481, 194] on button "Convert to Invoice" at bounding box center [464, 204] width 325 height 22
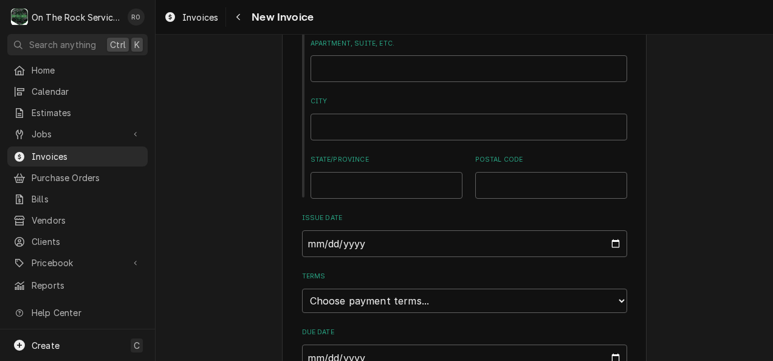
scroll to position [702, 0]
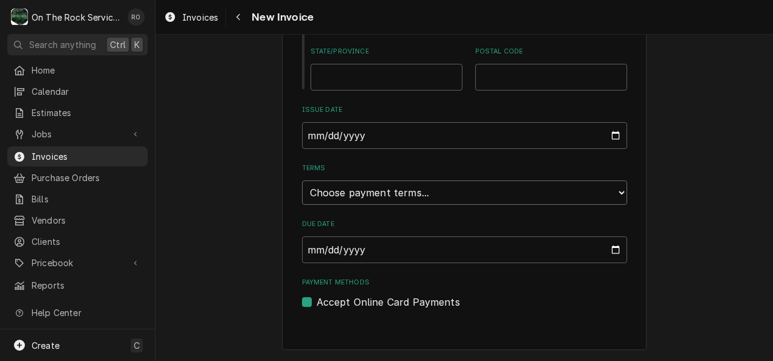
click at [452, 197] on select "Choose payment terms... Same Day Net 7 Net 14 Net 21 Net 30 Net 45 Net 60 Net 90" at bounding box center [464, 192] width 325 height 24
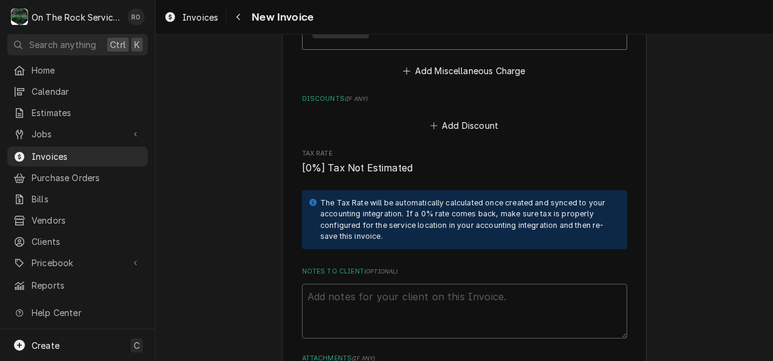
scroll to position [2252, 0]
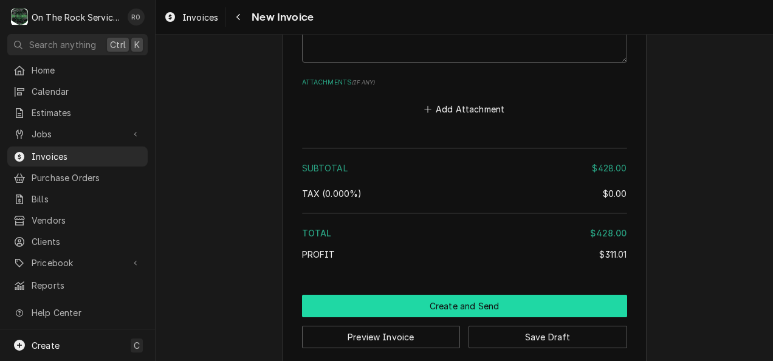
click at [381, 295] on button "Create and Send" at bounding box center [464, 306] width 325 height 22
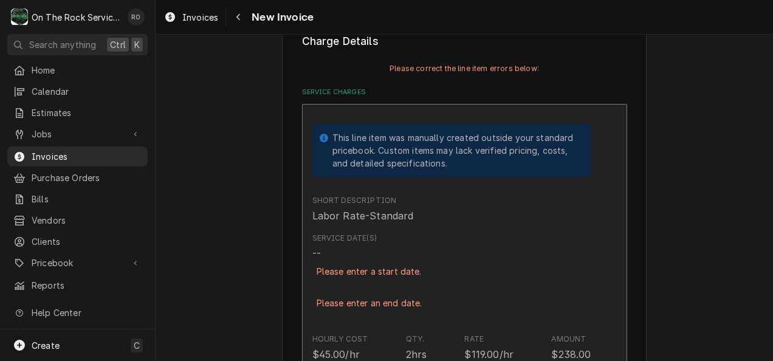
click at [381, 290] on div "Service Date(s) -- Please enter a start date. Please enter an end date." at bounding box center [369, 278] width 114 height 91
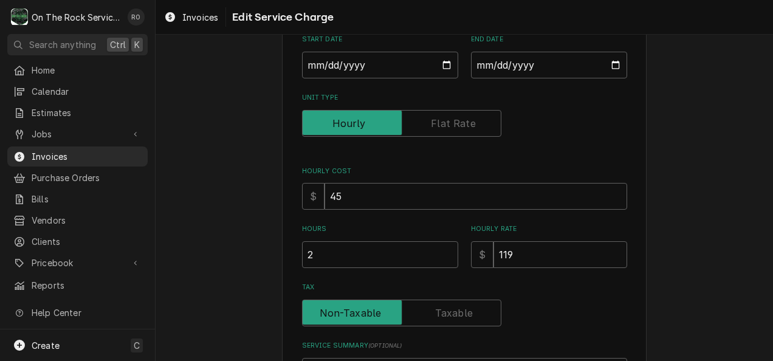
scroll to position [168, 0]
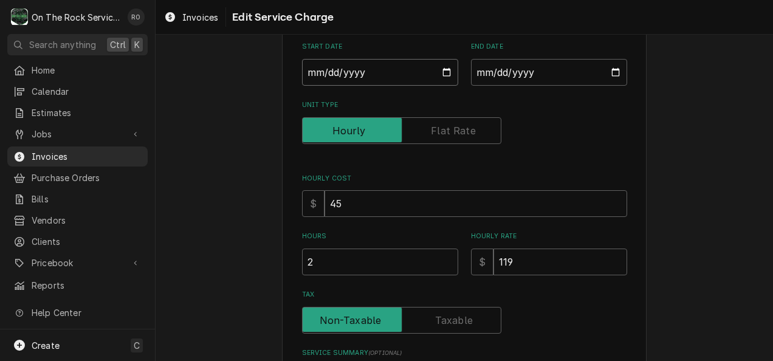
click at [442, 70] on input "Start Date" at bounding box center [380, 72] width 156 height 27
type textarea "x"
type input "2025-08-16"
type textarea "x"
type input "2025-07-16"
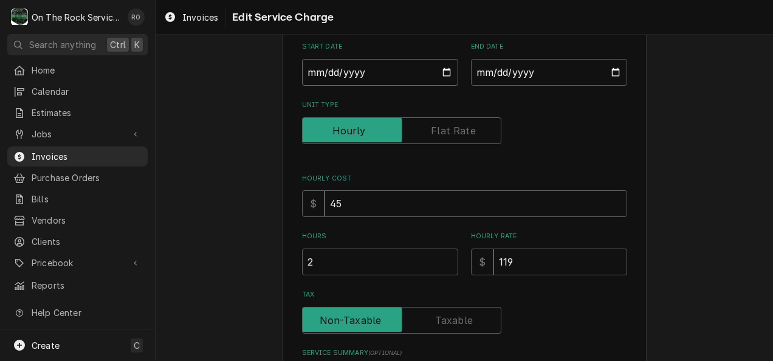
type textarea "x"
type input "2025-06-28"
click at [608, 70] on input "End Date" at bounding box center [549, 72] width 156 height 27
type textarea "x"
type input "2025-08-16"
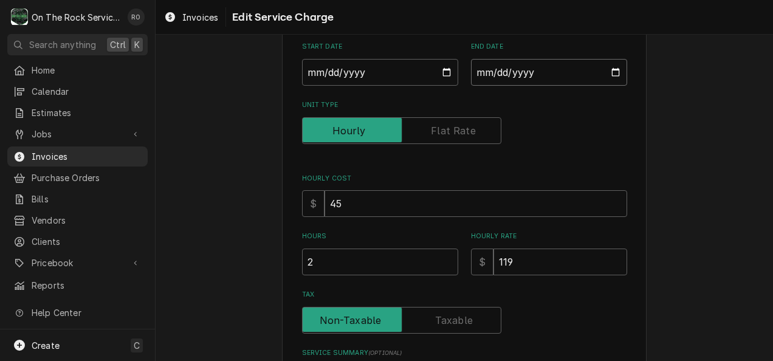
type textarea "x"
type input "2025-07-16"
type textarea "x"
type input "2025-06-28"
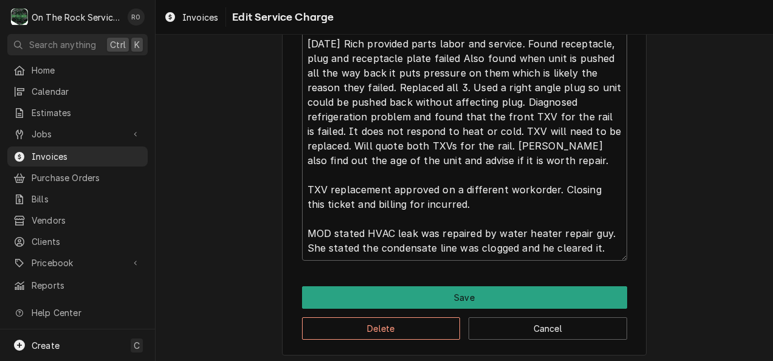
scroll to position [507, 0]
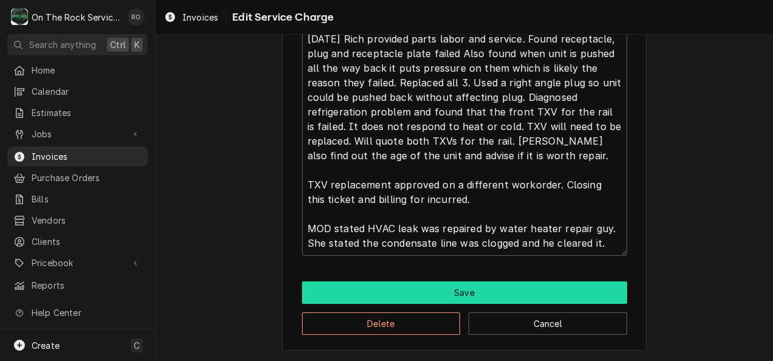
click at [547, 287] on button "Save" at bounding box center [464, 292] width 325 height 22
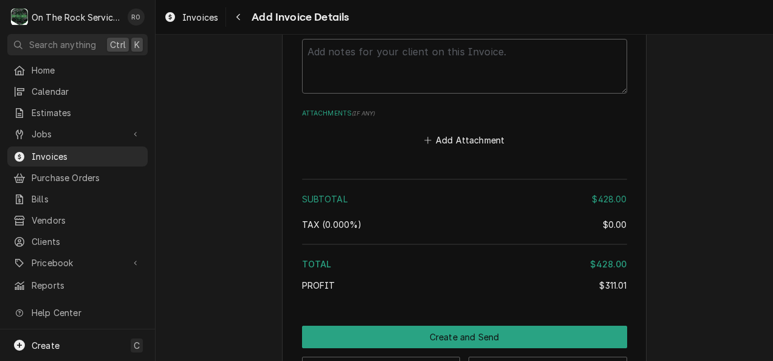
scroll to position [2342, 0]
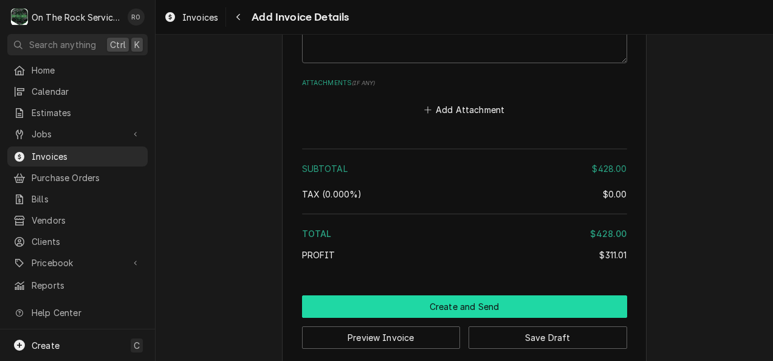
click at [442, 295] on button "Create and Send" at bounding box center [464, 306] width 325 height 22
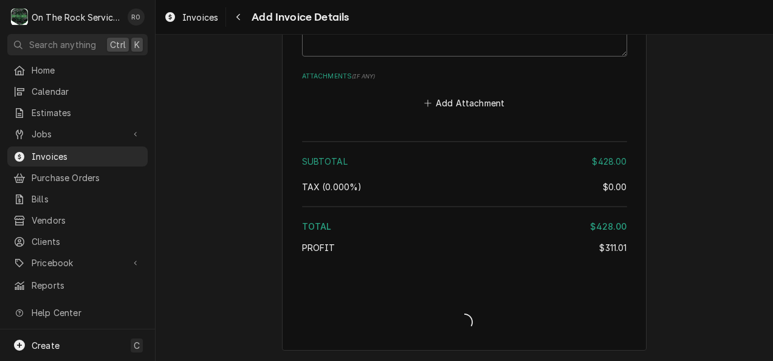
scroll to position [2307, 0]
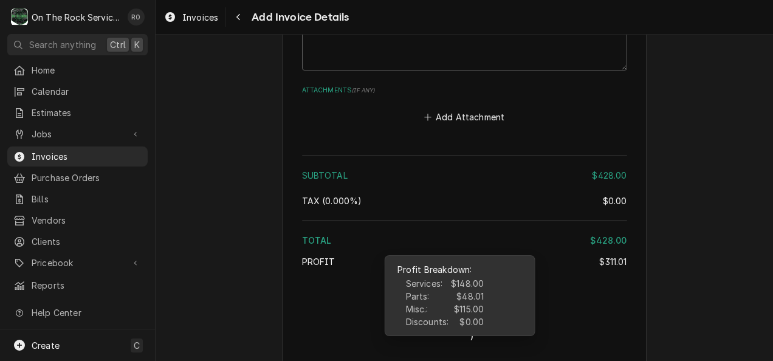
type textarea "x"
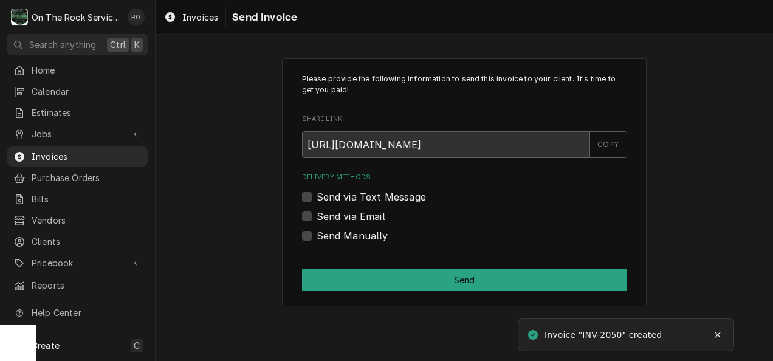
click at [318, 239] on label "Send Manually" at bounding box center [353, 235] width 72 height 15
click at [318, 239] on input "Send Manually" at bounding box center [479, 241] width 325 height 27
checkbox input "true"
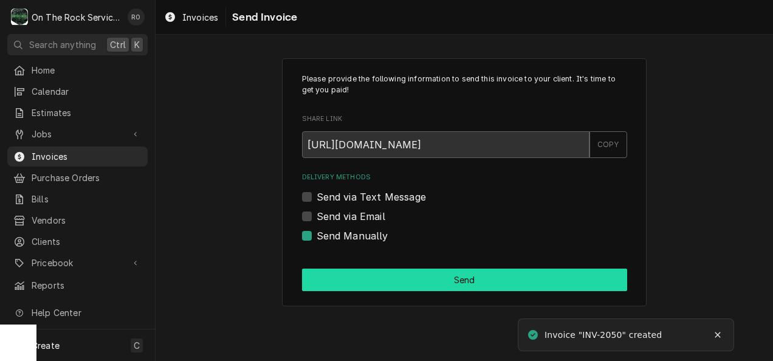
click at [355, 282] on button "Send" at bounding box center [464, 280] width 325 height 22
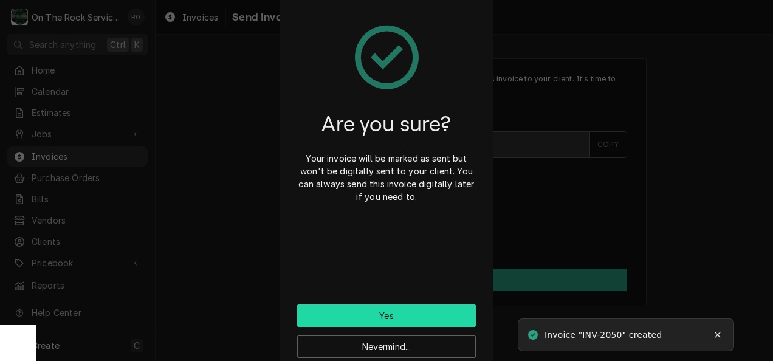
click at [421, 314] on button "Yes" at bounding box center [386, 315] width 179 height 22
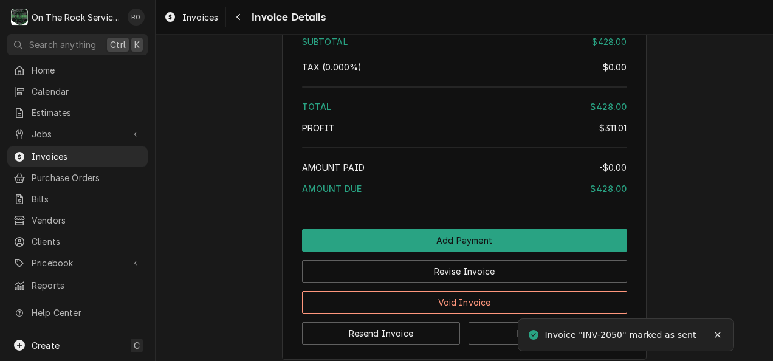
scroll to position [1729, 0]
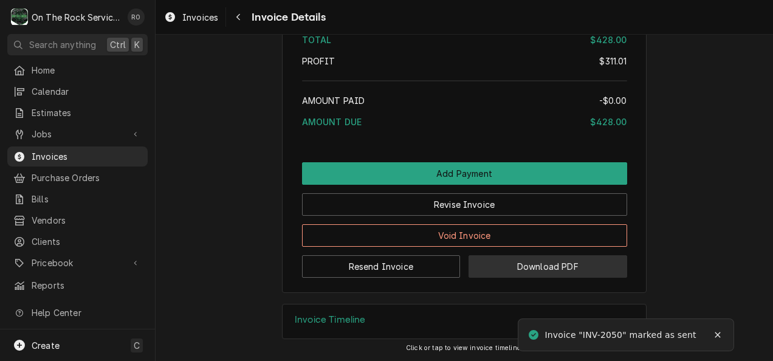
click at [560, 261] on button "Download PDF" at bounding box center [547, 266] width 159 height 22
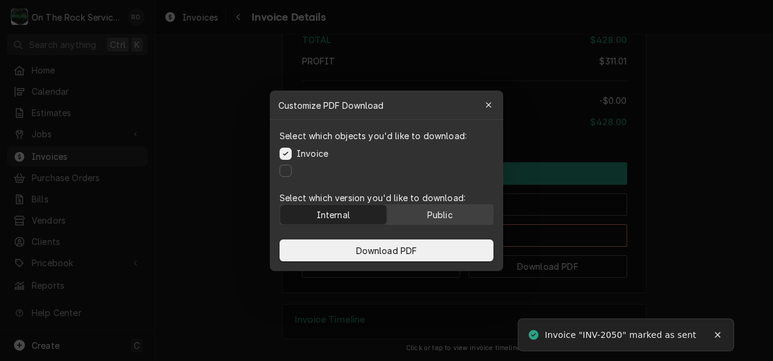
click at [414, 216] on button "Public" at bounding box center [440, 214] width 106 height 19
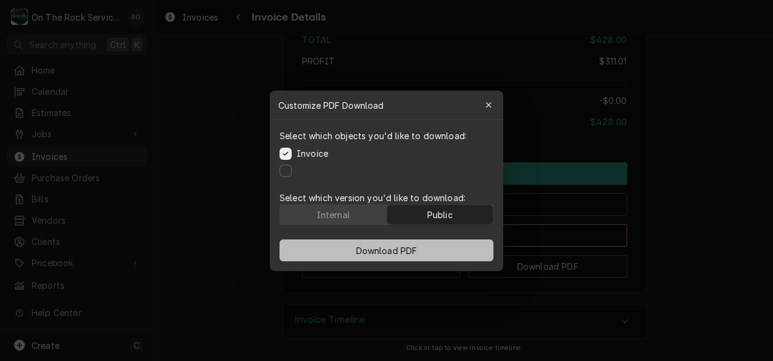
click at [422, 255] on button "Download PDF" at bounding box center [387, 250] width 214 height 22
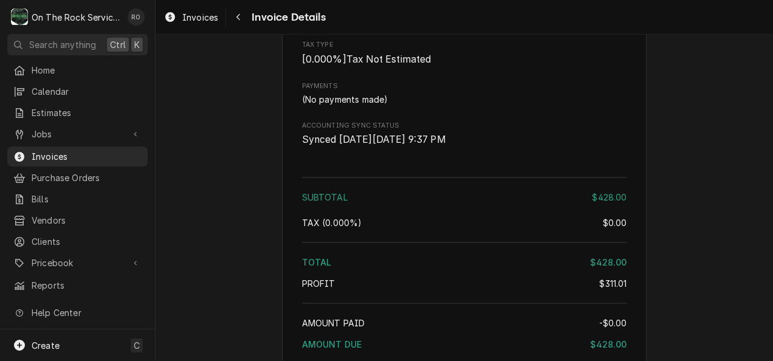
scroll to position [1377, 0]
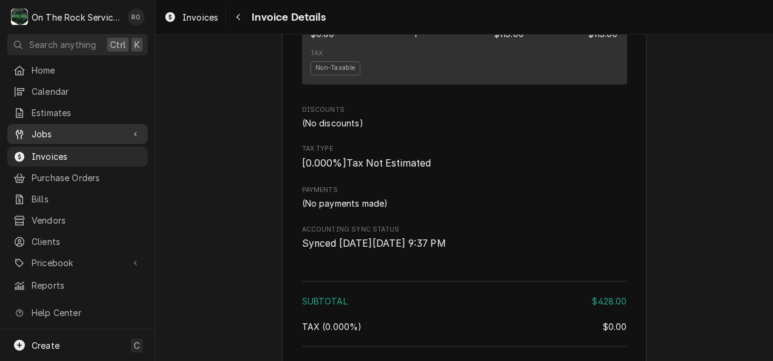
click at [44, 136] on span "Jobs" at bounding box center [78, 134] width 92 height 13
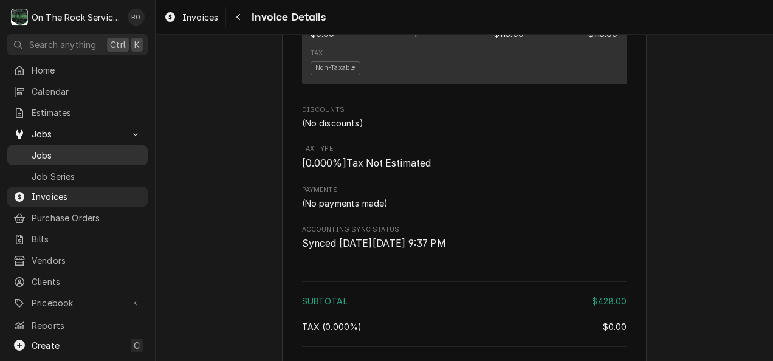
click at [47, 149] on span "Jobs" at bounding box center [87, 155] width 110 height 13
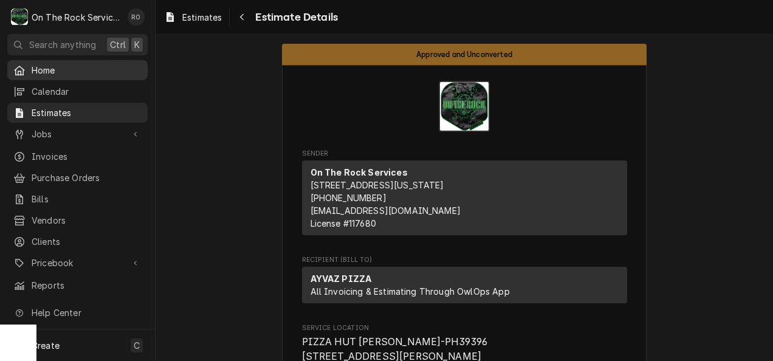
scroll to position [3078, 0]
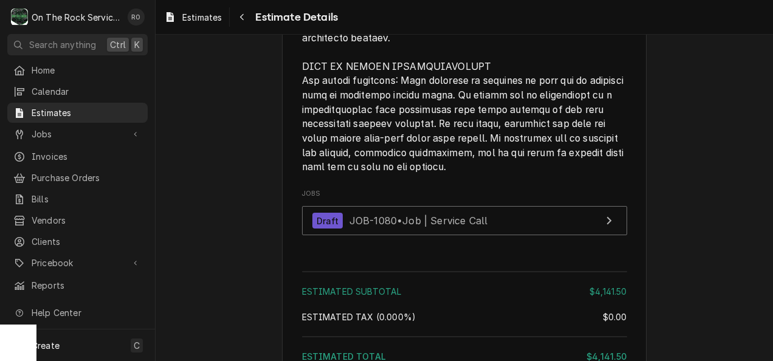
click at [105, 78] on div "Home Calendar Estimates Jobs Jobs Job Series Invoices Purchase Orders Bills Ven…" at bounding box center [77, 177] width 155 height 235
click at [85, 75] on div "Home" at bounding box center [78, 70] width 136 height 15
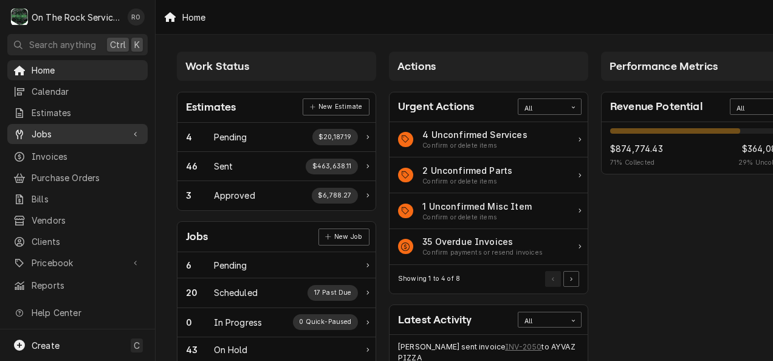
click at [88, 131] on span "Jobs" at bounding box center [78, 134] width 92 height 13
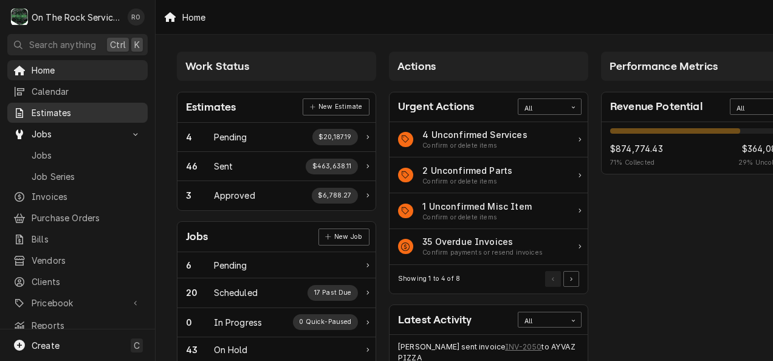
click at [86, 113] on span "Estimates" at bounding box center [87, 112] width 110 height 13
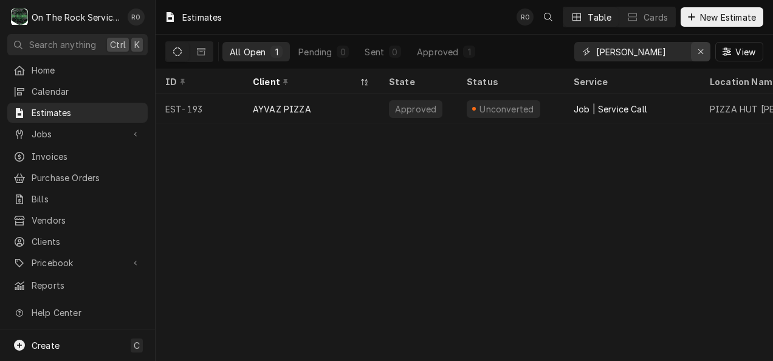
click at [699, 51] on icon "Erase input" at bounding box center [701, 51] width 7 height 9
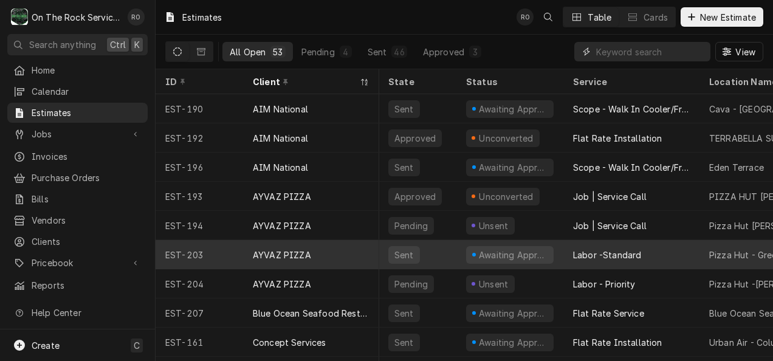
scroll to position [0, 1]
click at [541, 257] on div "Awaiting Approval" at bounding box center [509, 255] width 88 height 18
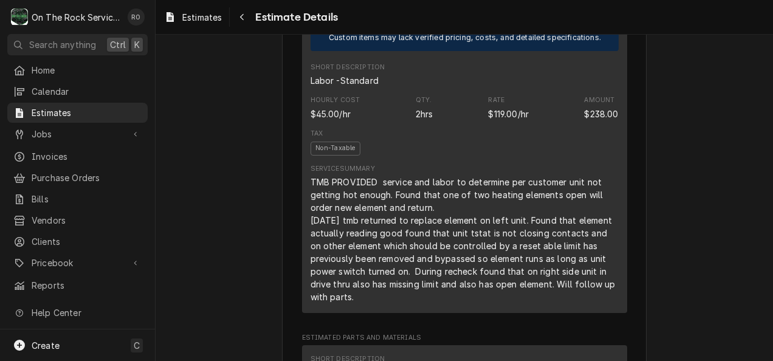
scroll to position [987, 0]
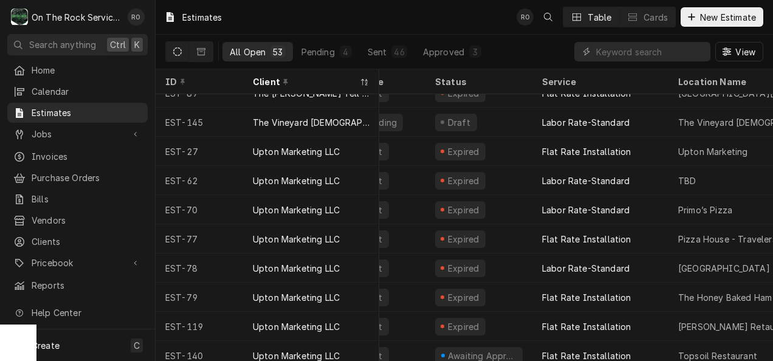
scroll to position [1286, 32]
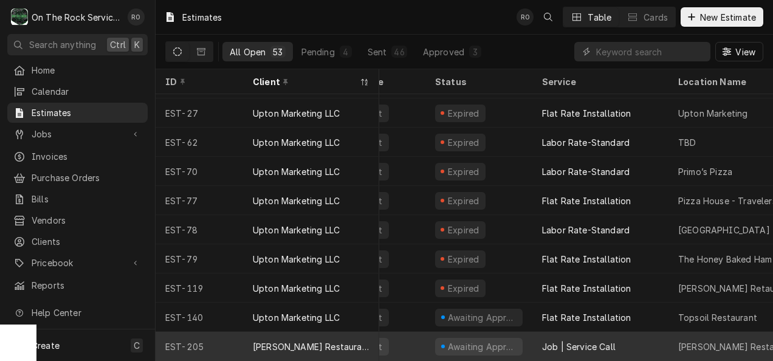
click at [444, 338] on div "Awaiting Approval" at bounding box center [479, 347] width 88 height 18
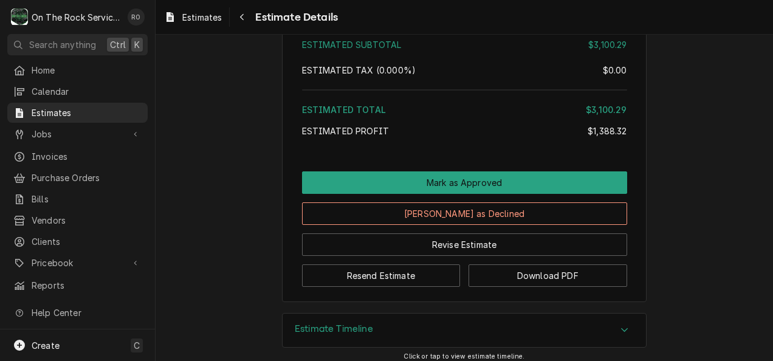
scroll to position [2765, 0]
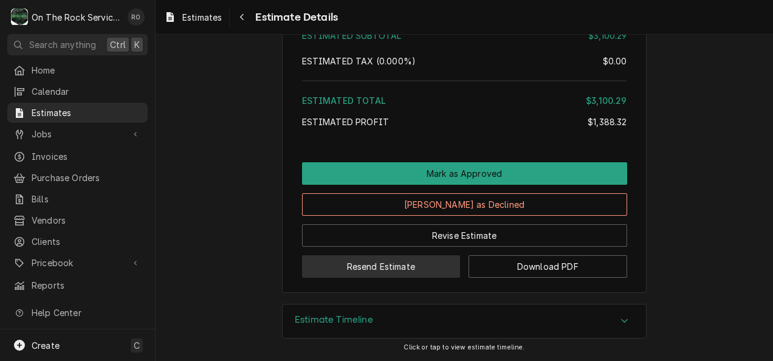
click at [402, 269] on button "Resend Estimate" at bounding box center [381, 266] width 159 height 22
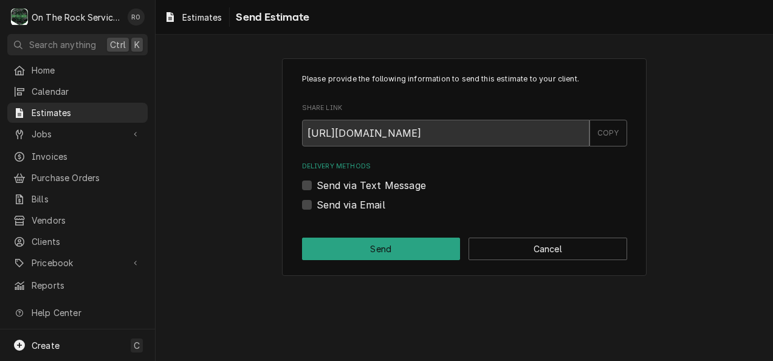
click at [371, 203] on label "Send via Email" at bounding box center [351, 204] width 69 height 15
click at [371, 203] on input "Send via Email" at bounding box center [479, 210] width 325 height 27
checkbox input "true"
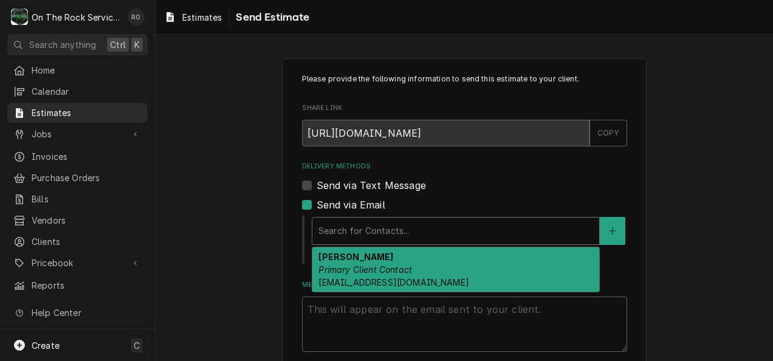
click at [403, 218] on div "Search for Contacts..." at bounding box center [455, 231] width 287 height 27
click at [411, 250] on div "Randy Primary Client Contact Repairs@eatatwades.com" at bounding box center [455, 269] width 287 height 44
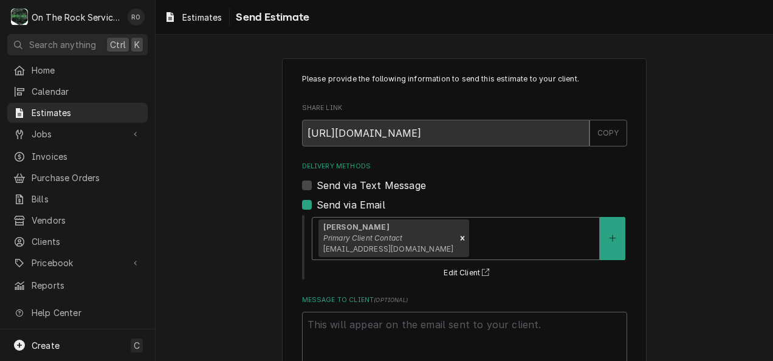
scroll to position [80, 0]
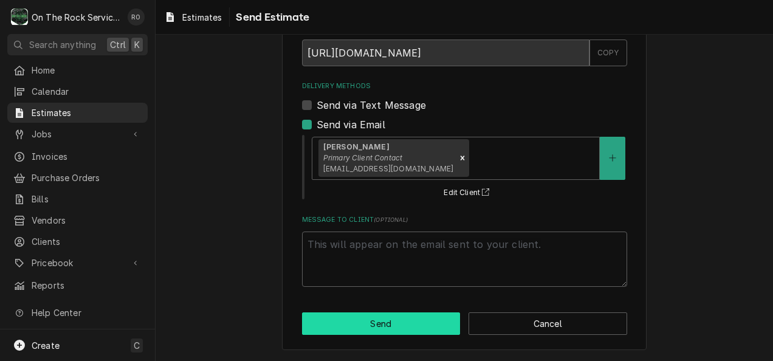
click at [397, 326] on button "Send" at bounding box center [381, 323] width 159 height 22
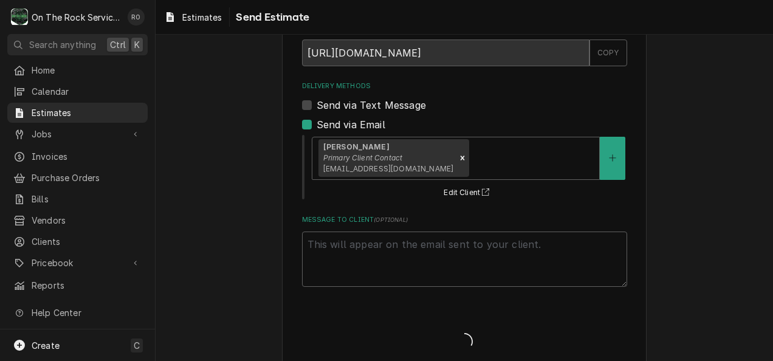
type textarea "x"
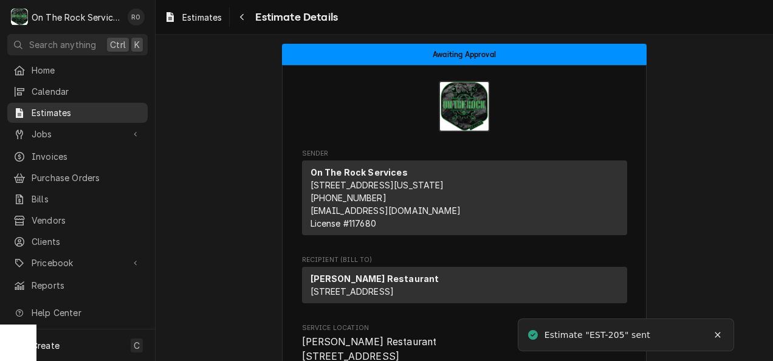
click at [71, 118] on link "Estimates" at bounding box center [77, 113] width 140 height 20
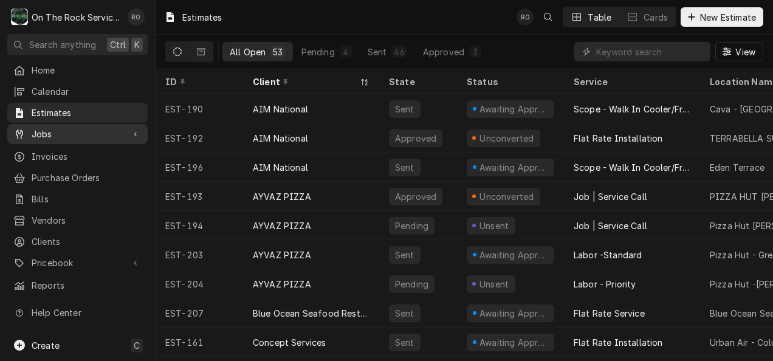
click at [81, 130] on span "Jobs" at bounding box center [78, 134] width 92 height 13
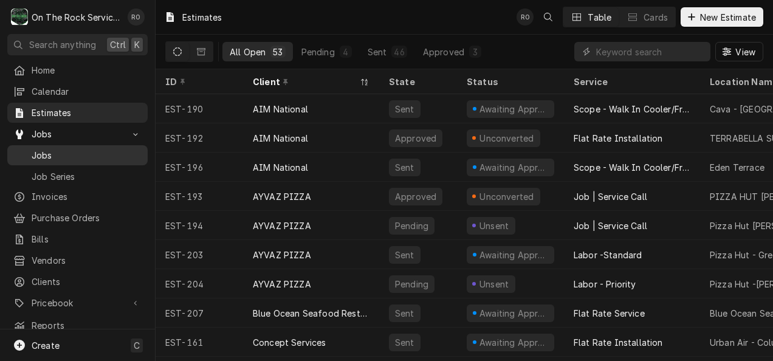
click at [90, 154] on span "Jobs" at bounding box center [87, 155] width 110 height 13
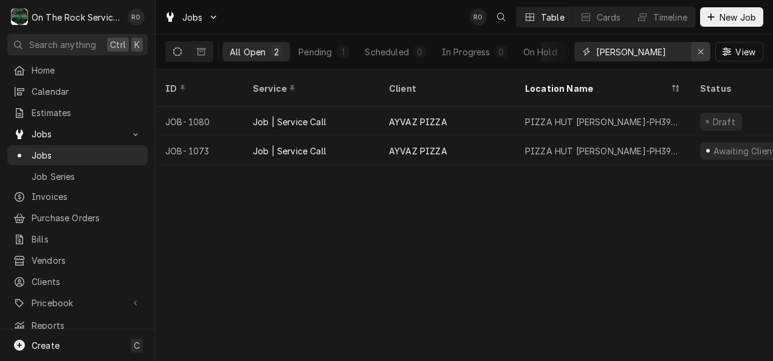
click at [700, 52] on icon "Erase input" at bounding box center [700, 51] width 5 height 5
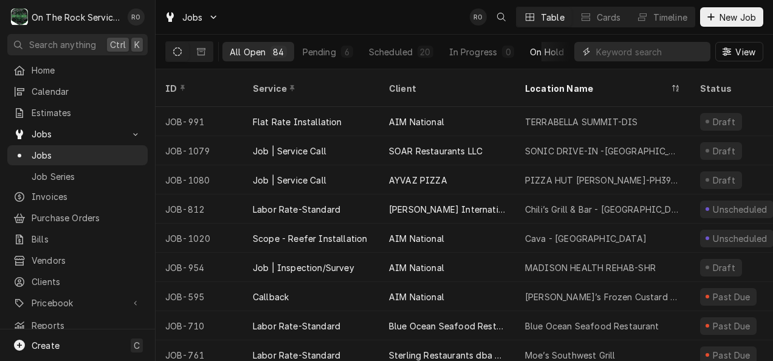
scroll to position [0, 96]
click at [529, 51] on div "Completed" at bounding box center [527, 52] width 46 height 13
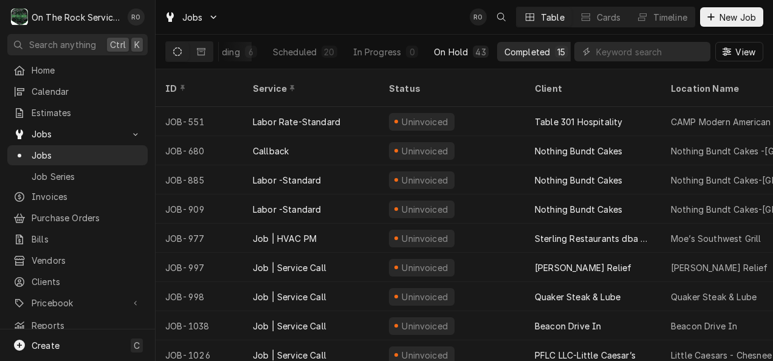
click at [529, 51] on div "Completed" at bounding box center [527, 52] width 46 height 13
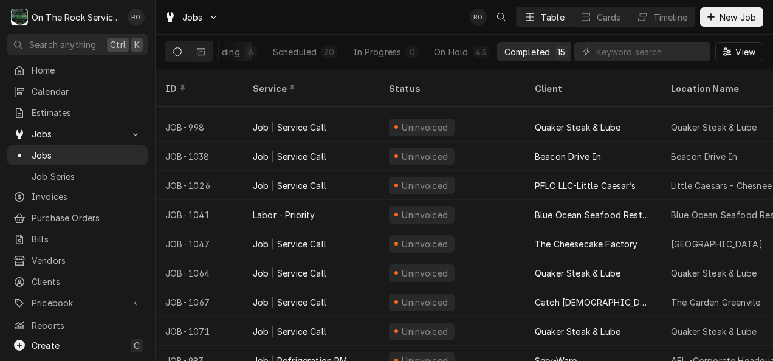
scroll to position [177, 0]
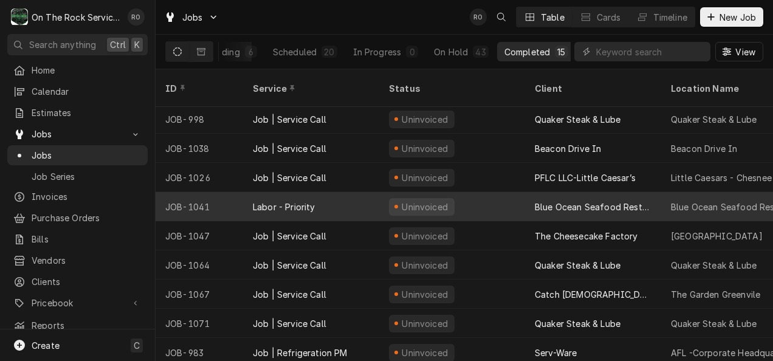
click at [557, 201] on div "Blue Ocean Seafood Restaurant" at bounding box center [593, 207] width 117 height 13
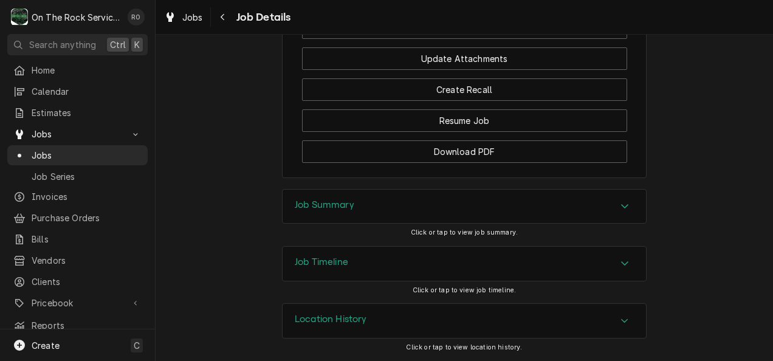
scroll to position [1190, 0]
click at [555, 219] on div "Job Summary" at bounding box center [464, 207] width 363 height 34
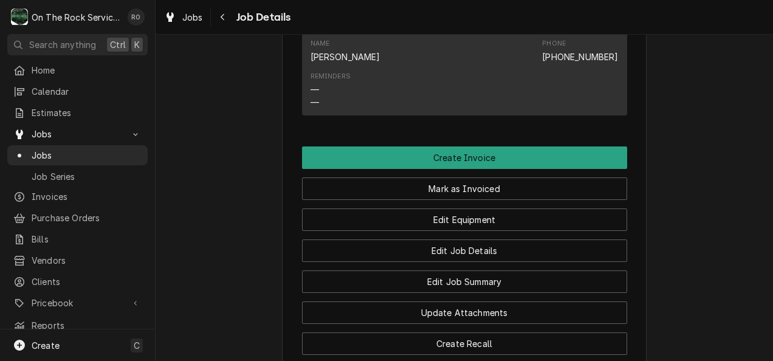
scroll to position [927, 0]
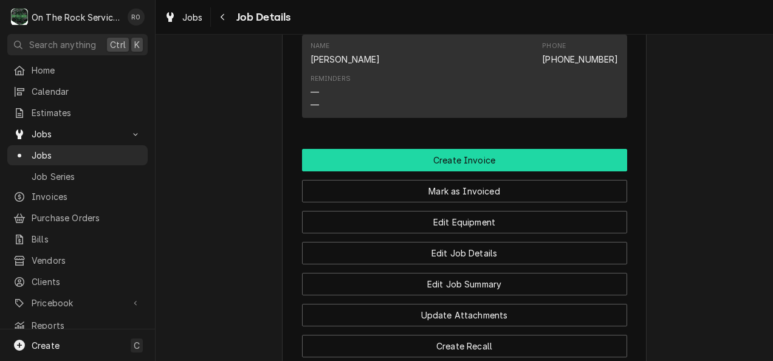
click at [540, 168] on button "Create Invoice" at bounding box center [464, 160] width 325 height 22
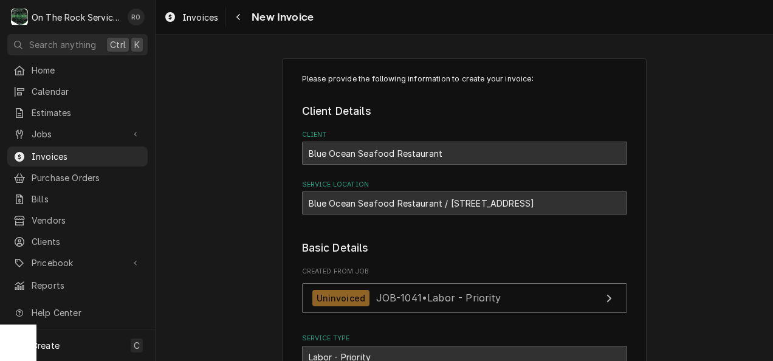
scroll to position [380, 0]
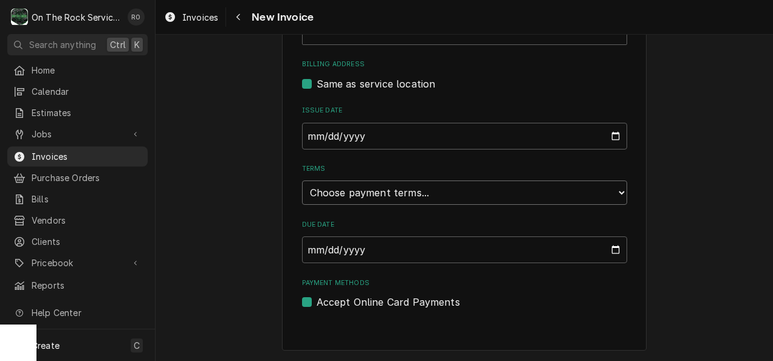
click at [586, 193] on select "Choose payment terms... Same Day Net 7 Net 14 Net 21 Net 30 Net 45 Net 60 Net 90" at bounding box center [464, 192] width 325 height 24
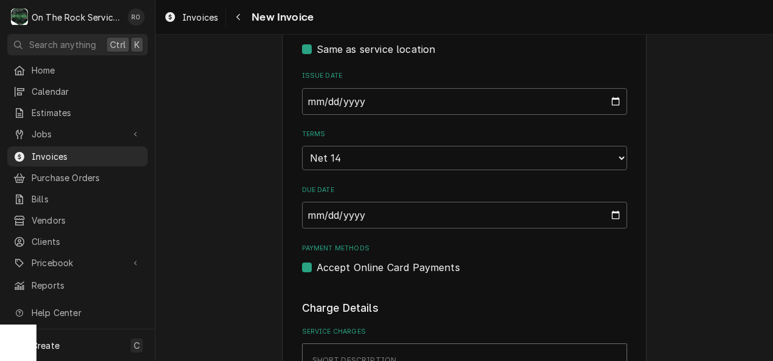
scroll to position [413, 0]
click at [569, 156] on select "Choose payment terms... Same Day Net 7 Net 14 Net 21 Net 30 Net 45 Net 60 Net 90" at bounding box center [464, 158] width 325 height 24
type textarea "x"
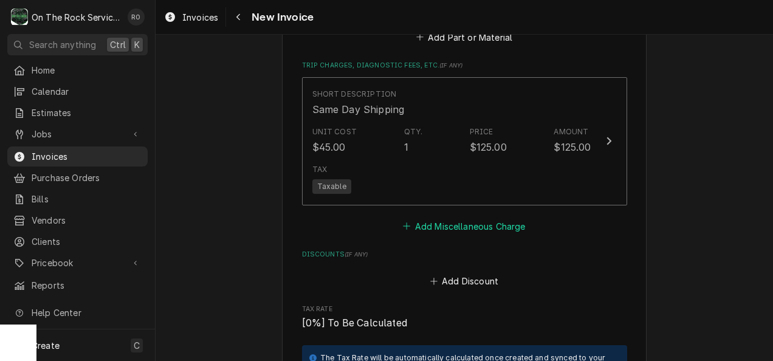
scroll to position [1498, 0]
click at [497, 217] on button "Add Miscellaneous Charge" at bounding box center [464, 225] width 126 height 17
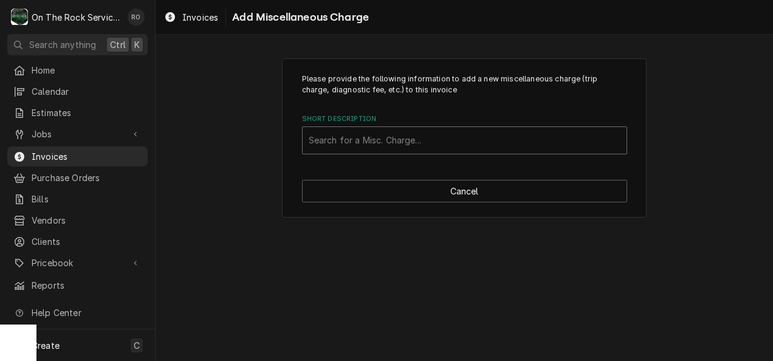
click at [470, 143] on div "Short Description" at bounding box center [465, 140] width 312 height 22
type input "trip"
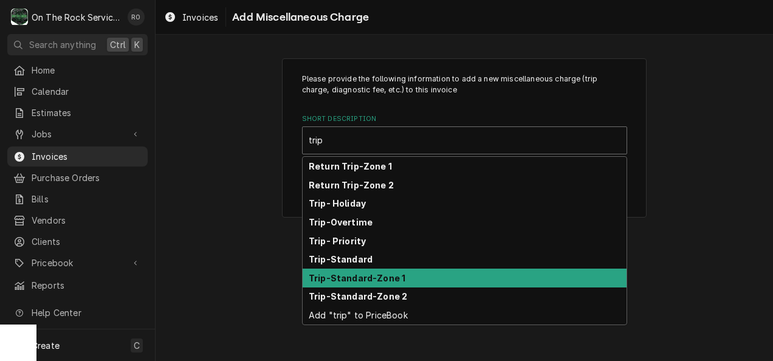
click at [465, 273] on div "Trip-Standard-Zone 1" at bounding box center [465, 278] width 324 height 19
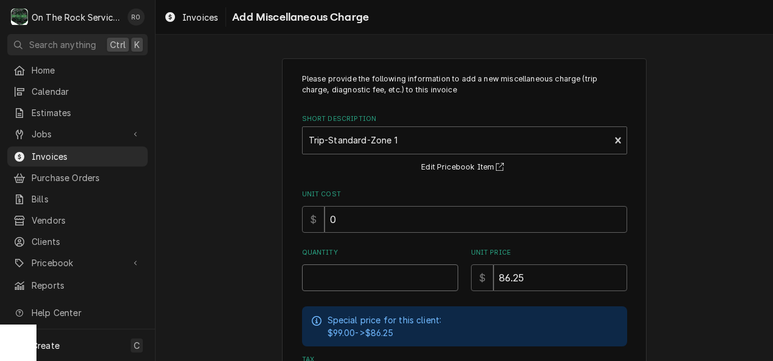
click at [415, 278] on input "Quantity" at bounding box center [380, 277] width 156 height 27
type textarea "x"
type input "1"
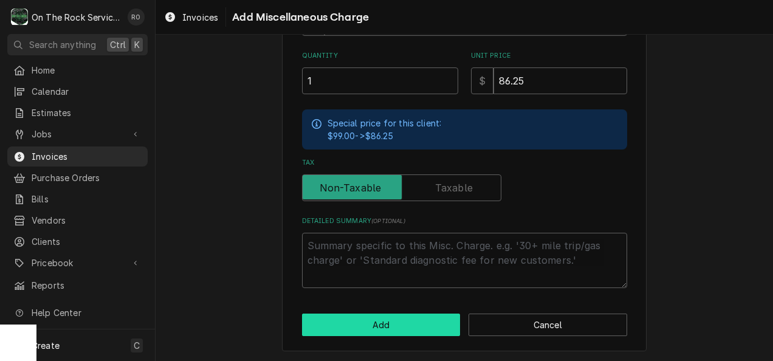
click at [416, 329] on button "Add" at bounding box center [381, 325] width 159 height 22
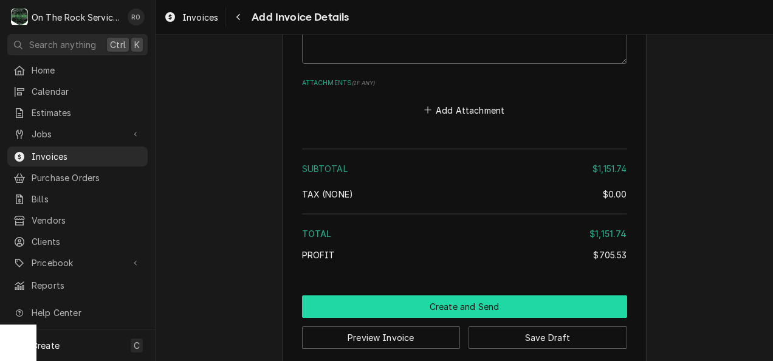
click at [422, 295] on button "Create and Send" at bounding box center [464, 306] width 325 height 22
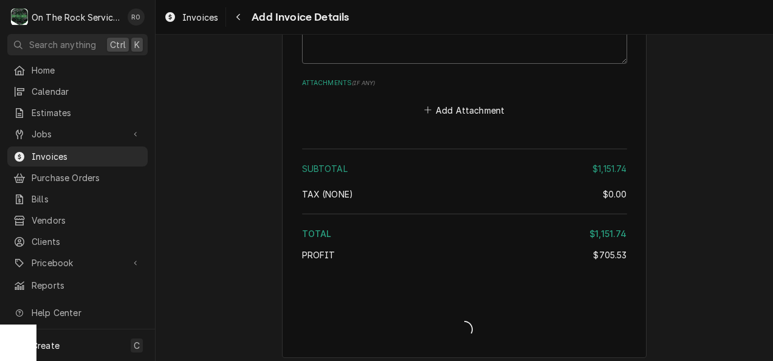
scroll to position [2054, 0]
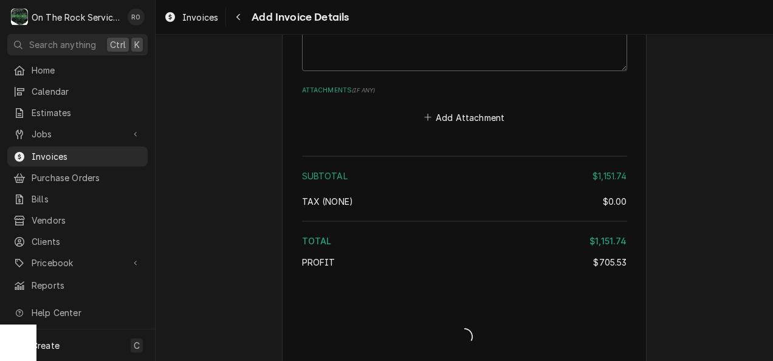
type textarea "x"
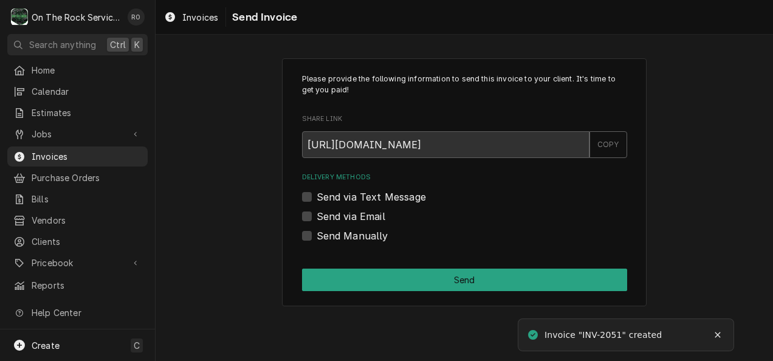
click at [355, 209] on label "Send via Email" at bounding box center [351, 216] width 69 height 15
click at [355, 209] on input "Send via Email" at bounding box center [479, 222] width 325 height 27
checkbox input "true"
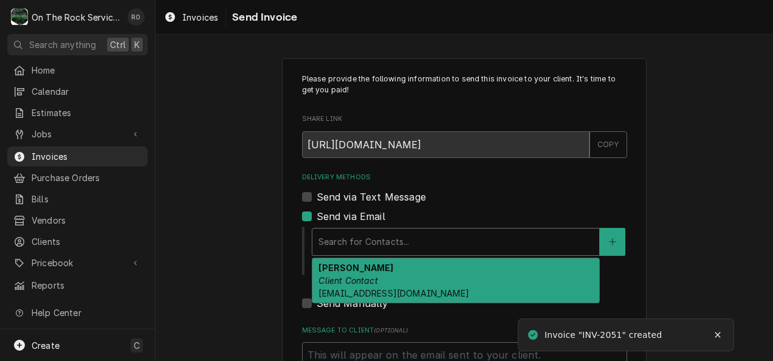
click at [416, 243] on div "Delivery Methods" at bounding box center [455, 242] width 275 height 22
click at [422, 292] on span "[EMAIL_ADDRESS][DOMAIN_NAME]" at bounding box center [393, 293] width 150 height 10
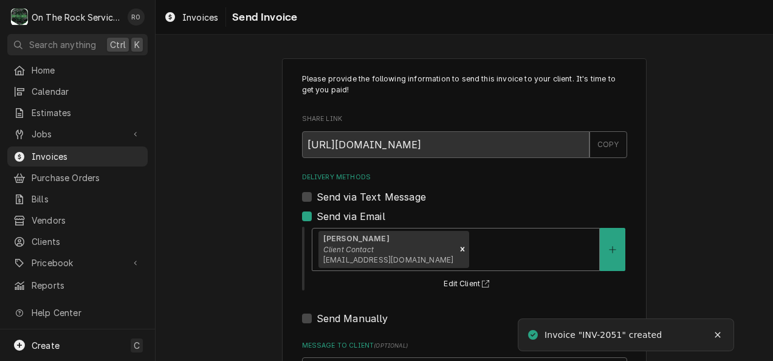
scroll to position [126, 0]
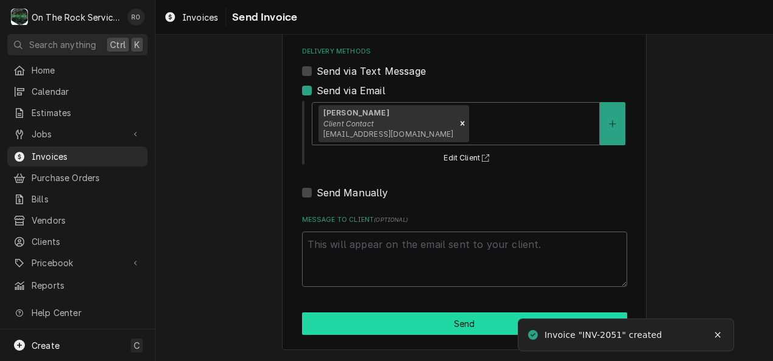
click at [418, 324] on button "Send" at bounding box center [464, 323] width 325 height 22
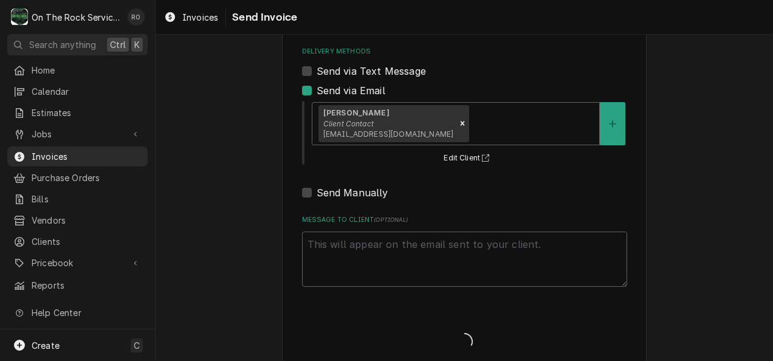
type textarea "x"
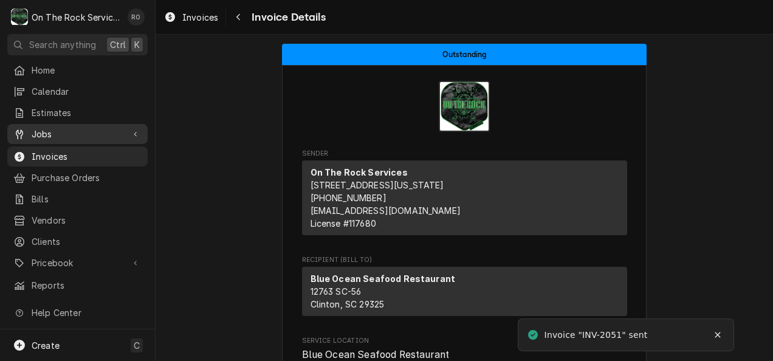
click at [58, 133] on span "Jobs" at bounding box center [78, 134] width 92 height 13
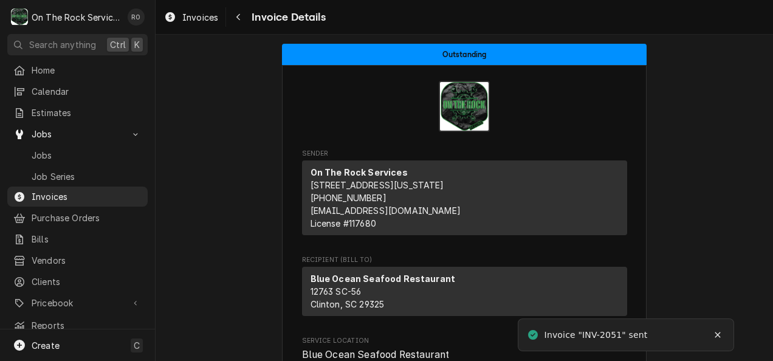
click at [64, 160] on div "Jobs Job Series" at bounding box center [77, 165] width 140 height 40
click at [58, 157] on div "Jobs" at bounding box center [78, 155] width 136 height 15
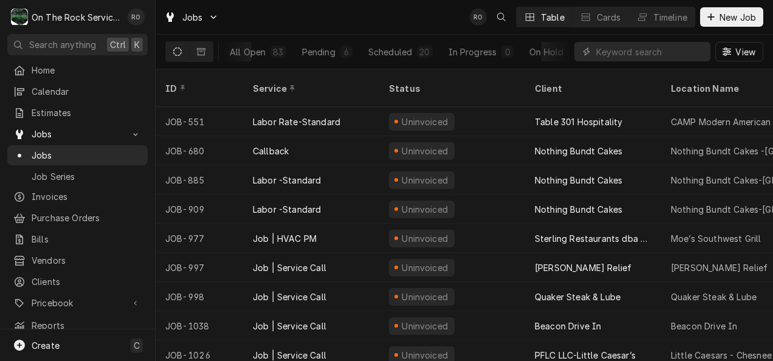
scroll to position [0, 97]
click at [520, 49] on div "Completed" at bounding box center [526, 52] width 46 height 13
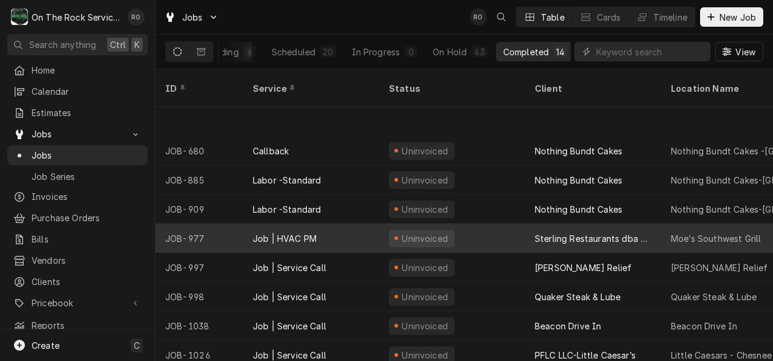
scroll to position [148, 0]
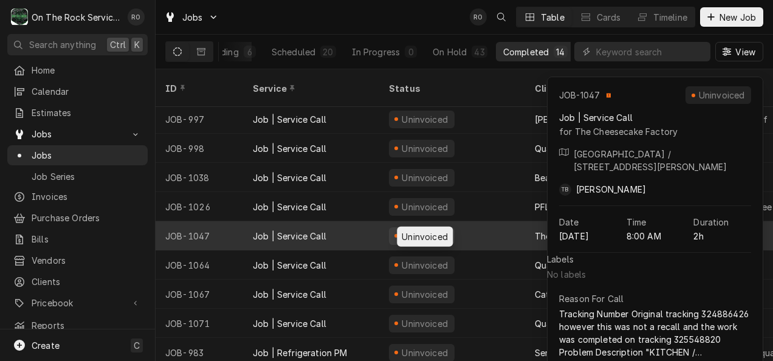
click at [416, 230] on div "Uninvoiced" at bounding box center [424, 236] width 49 height 13
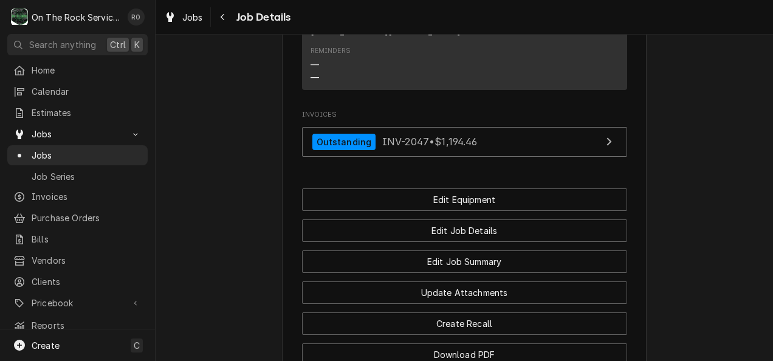
scroll to position [1185, 0]
click at [76, 128] on span "Jobs" at bounding box center [78, 134] width 92 height 13
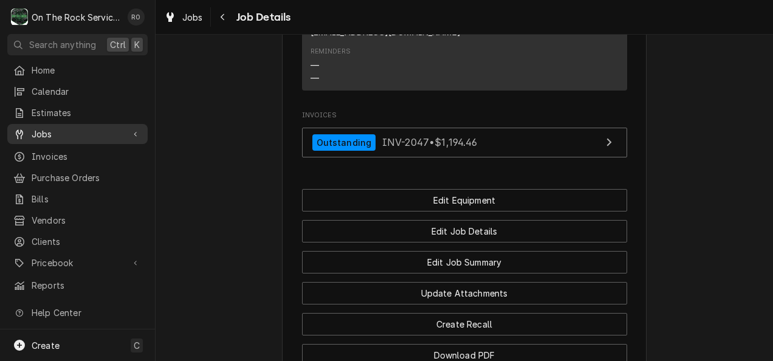
click at [75, 133] on span "Jobs" at bounding box center [78, 134] width 92 height 13
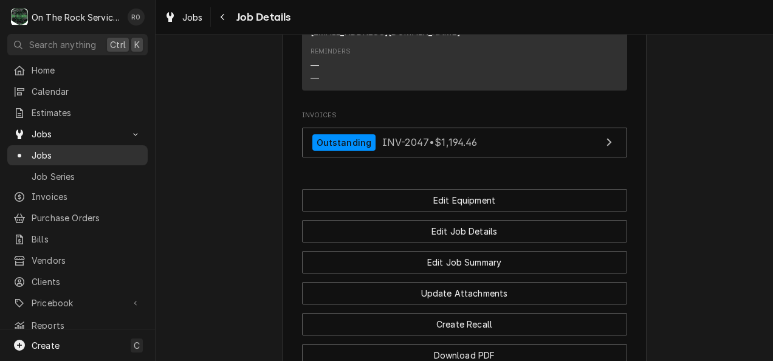
click at [75, 149] on span "Jobs" at bounding box center [87, 155] width 110 height 13
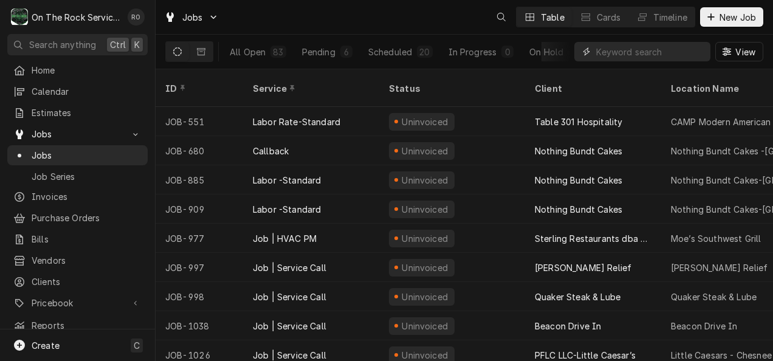
click at [645, 49] on input "Dynamic Content Wrapper" at bounding box center [650, 51] width 108 height 19
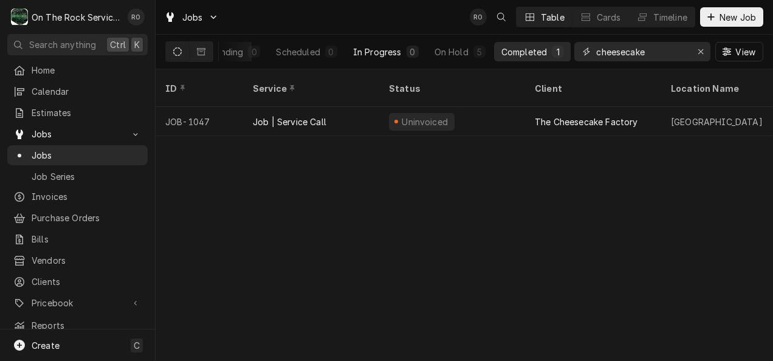
scroll to position [0, 89]
type input "cheesecake"
click at [514, 50] on div "Completed" at bounding box center [524, 52] width 46 height 13
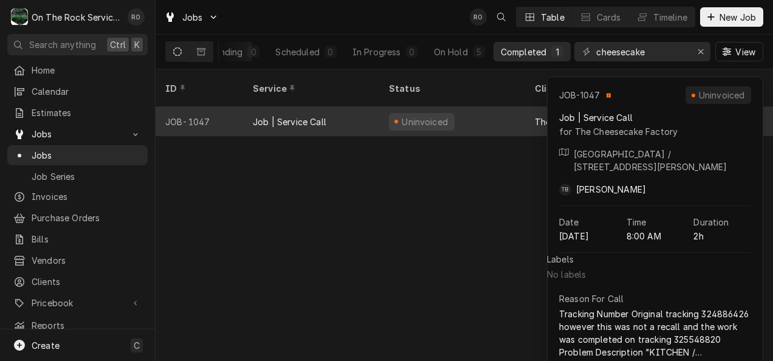
click at [464, 107] on div "Uninvoiced" at bounding box center [452, 121] width 146 height 29
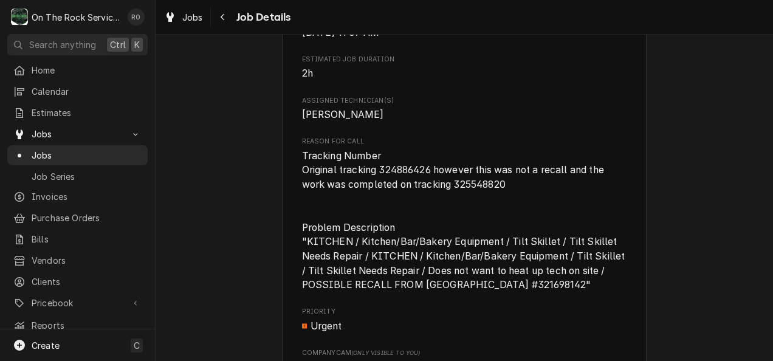
scroll to position [622, 0]
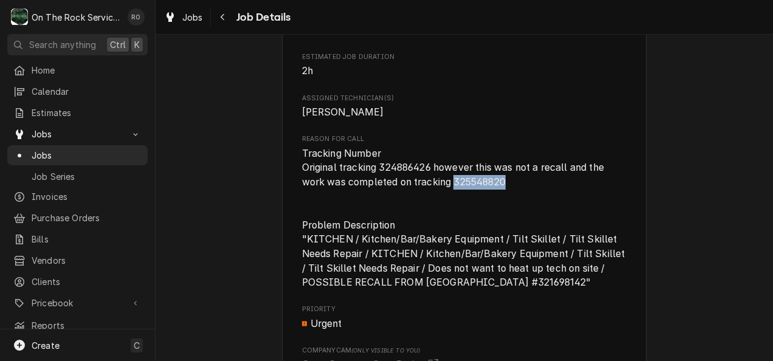
drag, startPoint x: 448, startPoint y: 195, endPoint x: 510, endPoint y: 193, distance: 61.4
click at [510, 193] on span "Tracking Number Original tracking 324886426 however this was not a recall and t…" at bounding box center [464, 217] width 325 height 143
copy span "325548820"
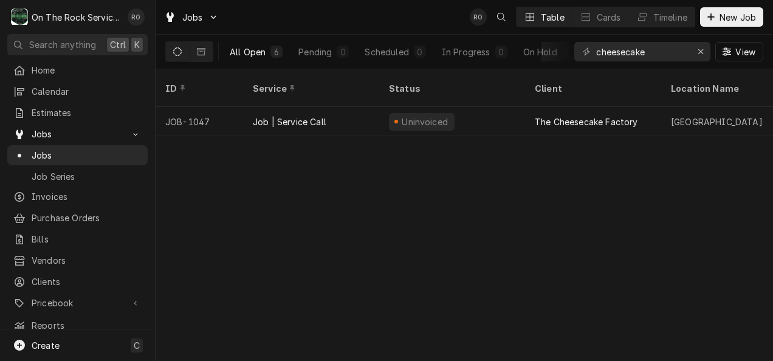
click at [261, 55] on div "All Open" at bounding box center [248, 52] width 36 height 13
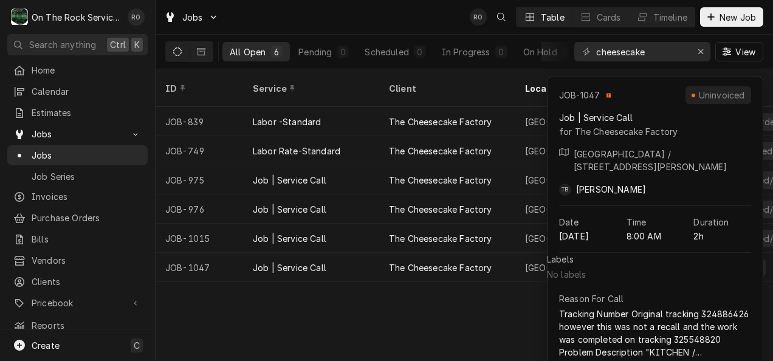
click at [462, 308] on div "ID Service Client Location Name Status Labels State Job Type Priority Techs Dat…" at bounding box center [464, 215] width 617 height 292
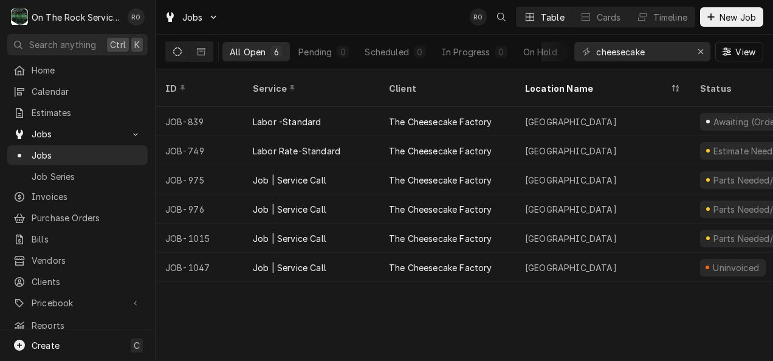
click at [377, 21] on div "Jobs RO Table Cards Timeline New Job" at bounding box center [464, 17] width 617 height 34
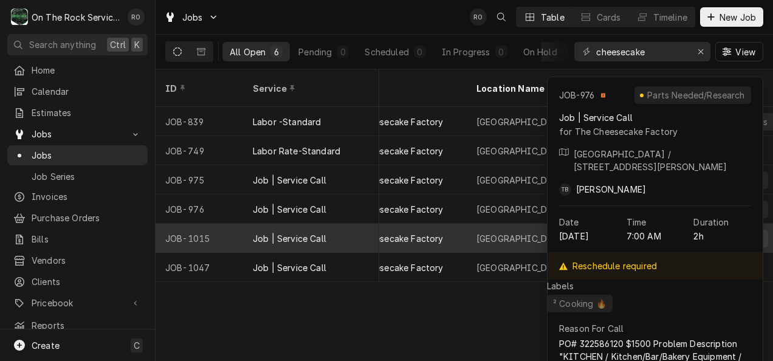
scroll to position [0, 50]
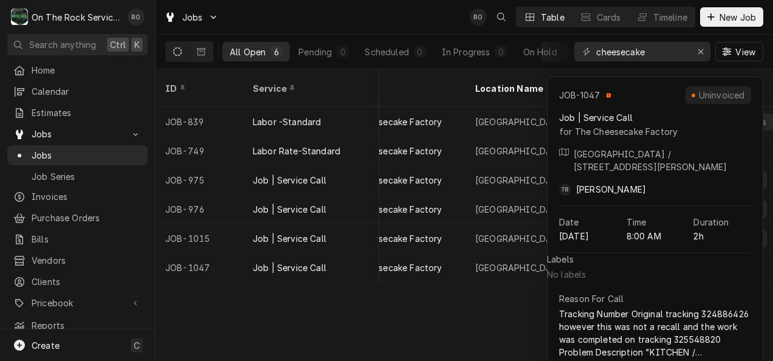
click at [480, 326] on div "ID Service Client Location Name Status Labels State Job Type Priority Techs Dat…" at bounding box center [464, 215] width 617 height 292
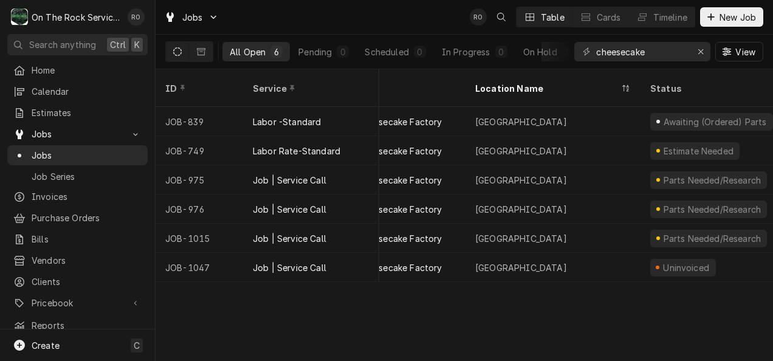
click at [460, 332] on div "ID Service Client Location Name Status Labels State Job Type Priority Techs Dat…" at bounding box center [464, 215] width 617 height 292
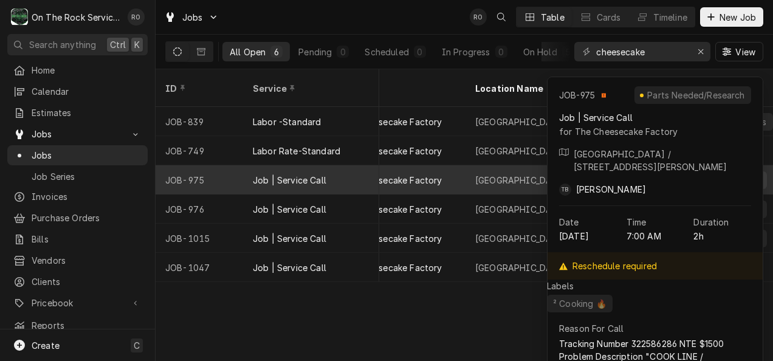
scroll to position [0, 0]
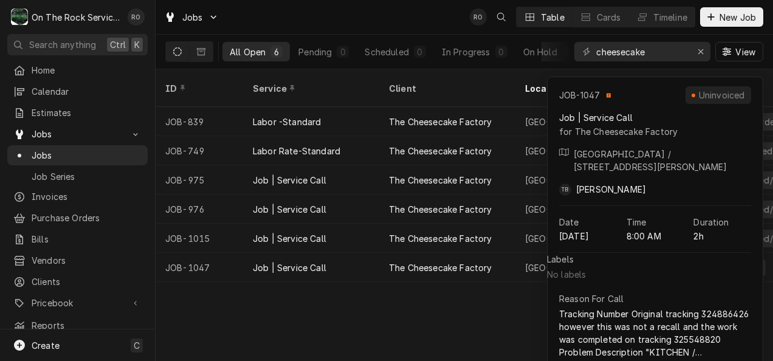
click at [411, 314] on div "ID Service Client Location Name Status Labels State Job Type Priority Techs Dat…" at bounding box center [464, 215] width 617 height 292
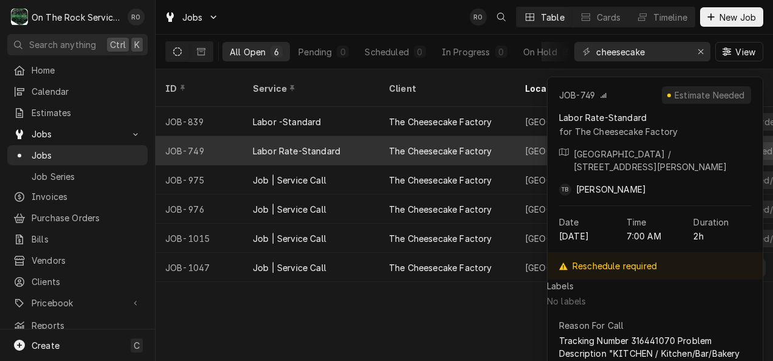
click at [339, 137] on div "Labor Rate-Standard" at bounding box center [311, 150] width 136 height 29
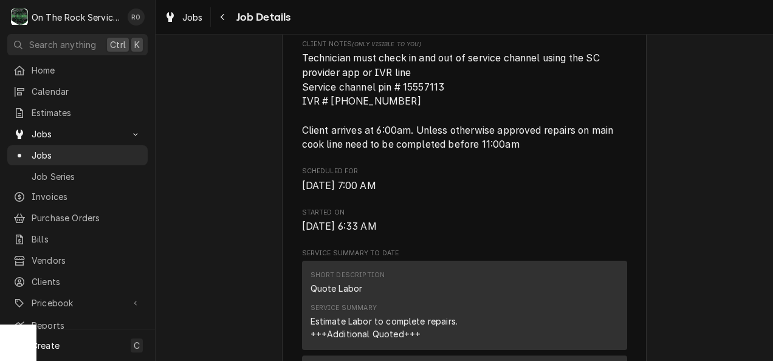
scroll to position [401, 0]
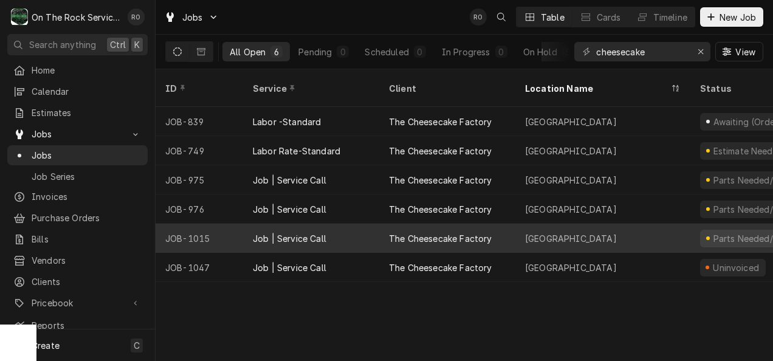
click at [273, 232] on div "Job | Service Call" at bounding box center [290, 238] width 74 height 13
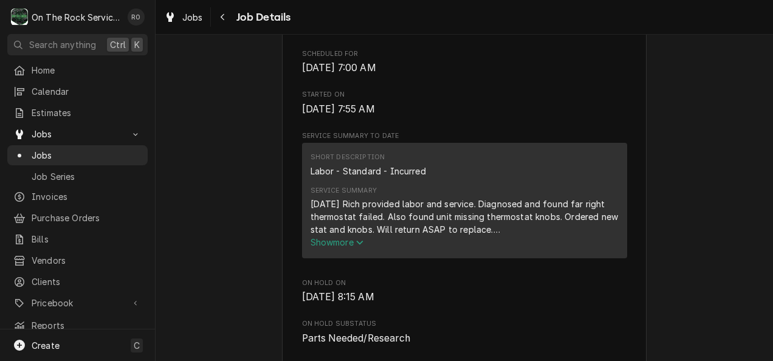
scroll to position [461, 0]
click at [350, 248] on span "Show more" at bounding box center [337, 243] width 53 height 10
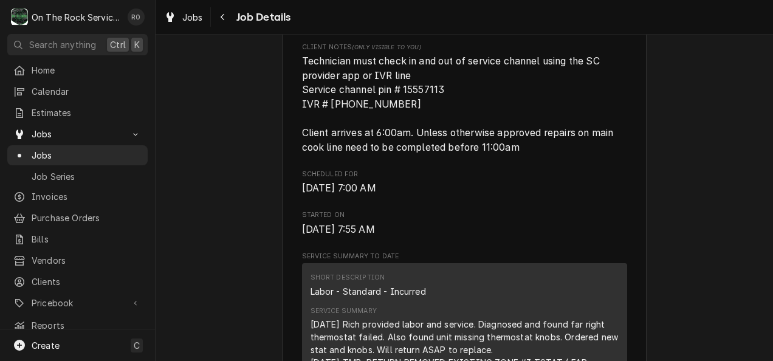
scroll to position [338, 0]
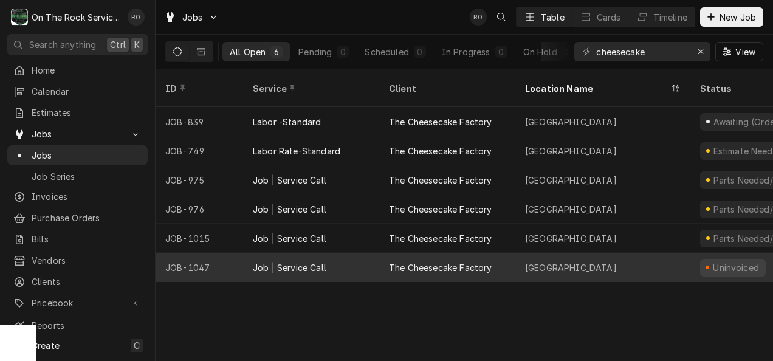
click at [349, 253] on div "Job | Service Call" at bounding box center [311, 267] width 136 height 29
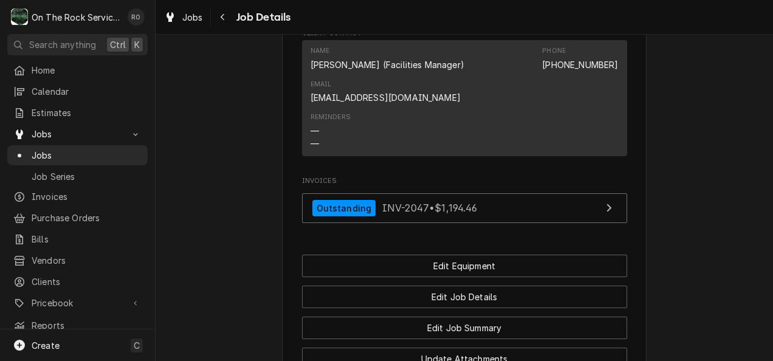
scroll to position [1120, 0]
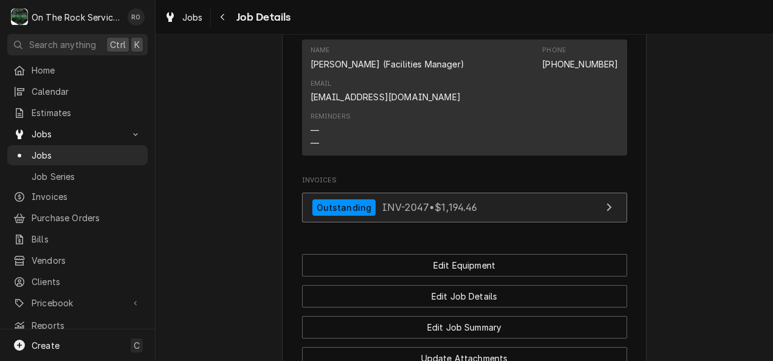
click at [458, 213] on span "INV-2047 • $1,194.46" at bounding box center [429, 207] width 95 height 12
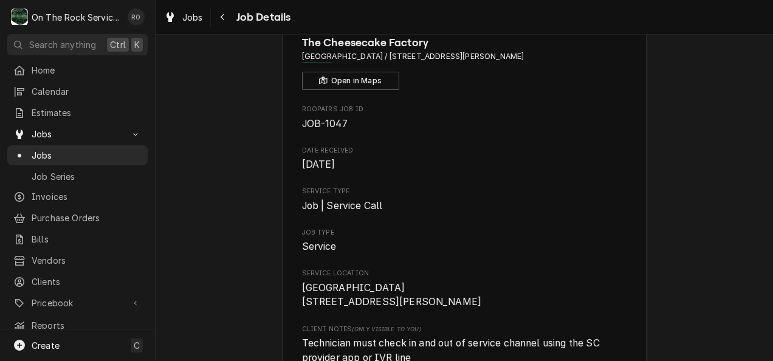
scroll to position [58, 0]
click at [67, 151] on span "Jobs" at bounding box center [87, 155] width 110 height 13
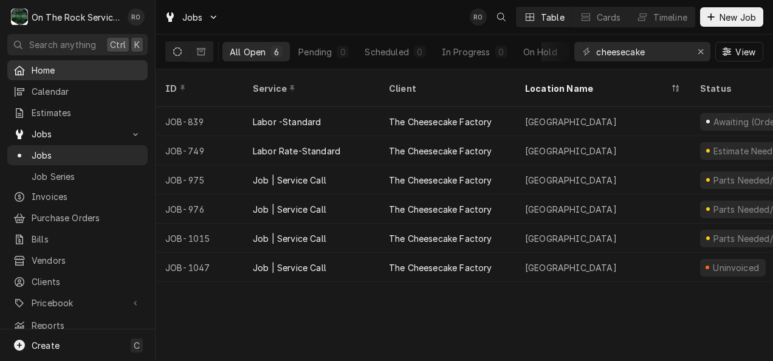
click at [76, 72] on span "Home" at bounding box center [87, 70] width 110 height 13
